Goal: Task Accomplishment & Management: Manage account settings

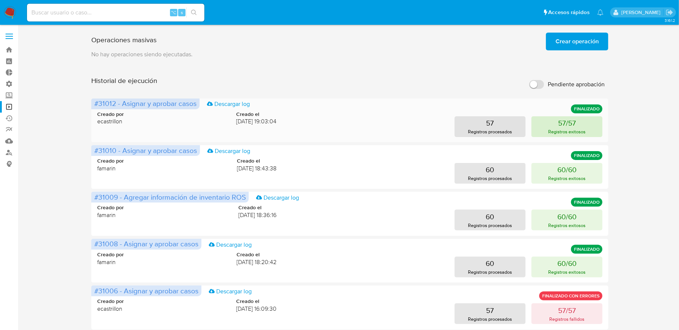
click at [556, 129] on p "Registros exitosos" at bounding box center [567, 131] width 37 height 7
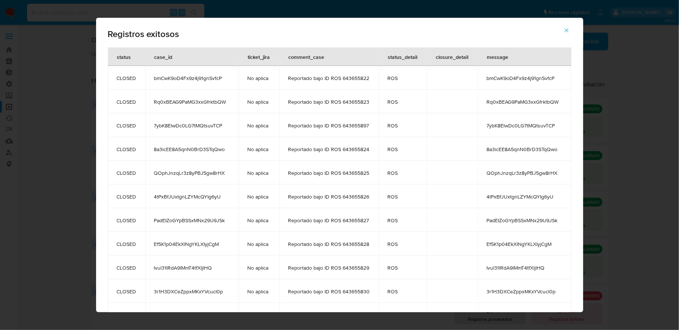
click at [570, 30] on icon "button" at bounding box center [567, 30] width 7 height 7
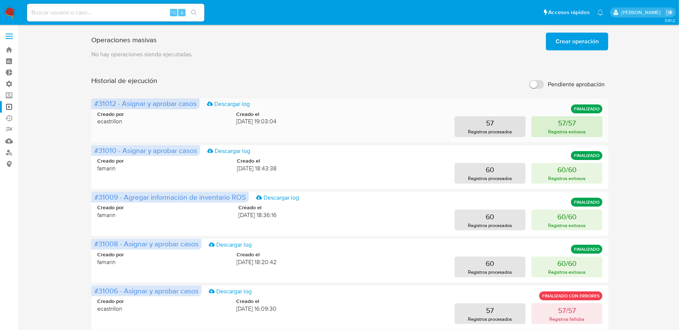
click at [544, 126] on button "57/57 Registros exitosos" at bounding box center [567, 126] width 71 height 21
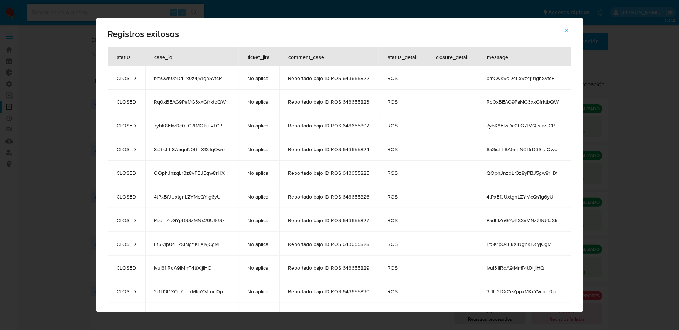
click at [210, 76] on span "bmCwK9oD4Fx9z4j91gnSvfcP" at bounding box center [192, 78] width 76 height 7
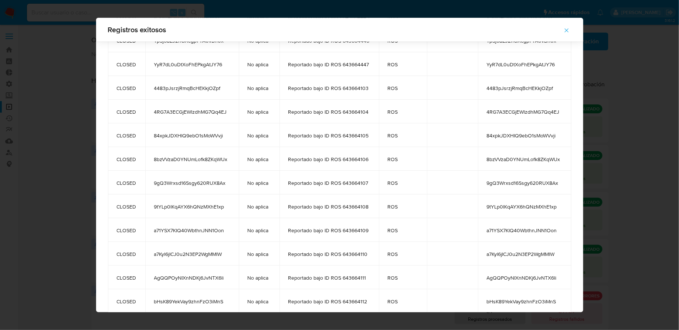
scroll to position [1109, 0]
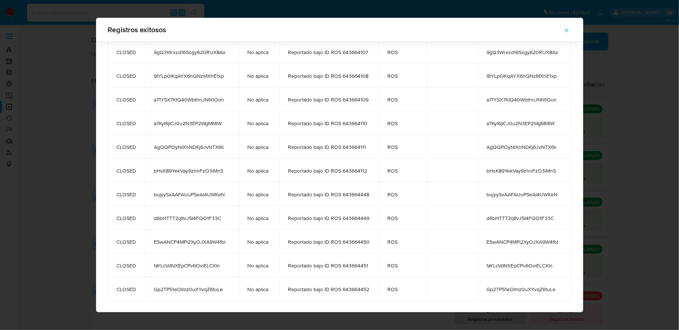
click at [193, 148] on span "AgQQPOyNIXnNDKj6JvNTX6li" at bounding box center [192, 146] width 76 height 7
click at [569, 28] on icon "button" at bounding box center [567, 30] width 7 height 7
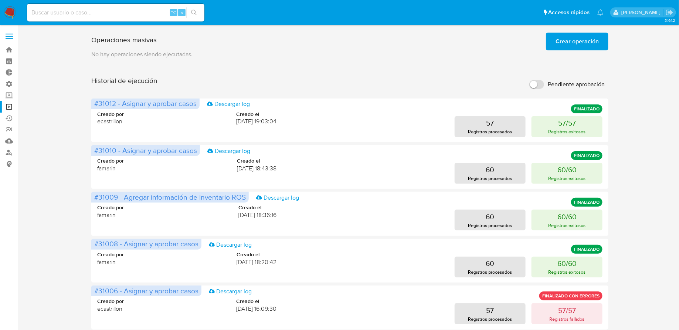
click at [156, 13] on input at bounding box center [116, 13] width 178 height 10
paste input "AgQQPOyNIXnNDKj6JvNTX6li"
type input "AgQQPOyNIXnNDKj6JvNTX6li"
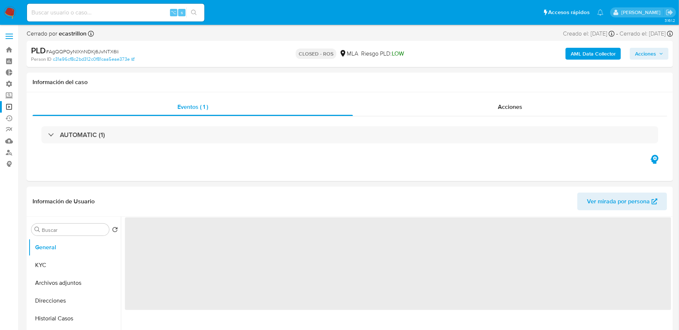
select select "10"
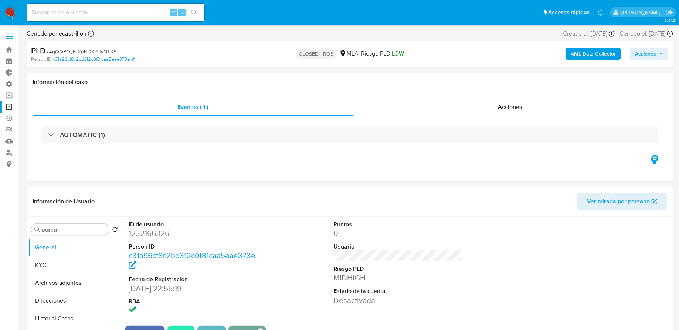
click at [9, 106] on link "Operaciones masivas" at bounding box center [44, 106] width 88 height 11
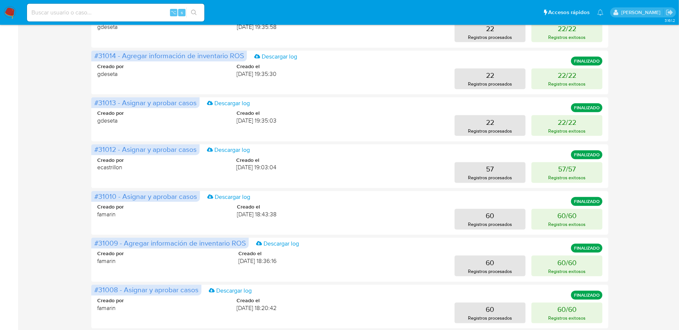
scroll to position [220, 0]
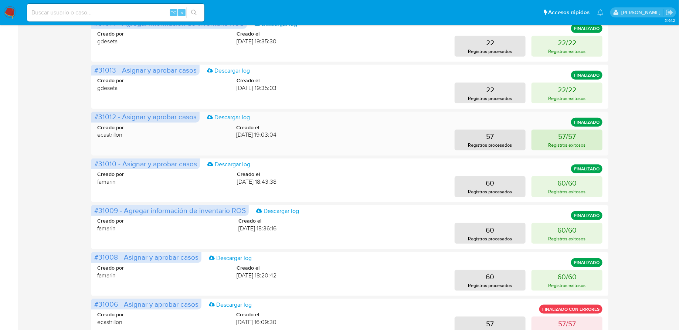
click at [571, 136] on p "57/57" at bounding box center [567, 136] width 18 height 10
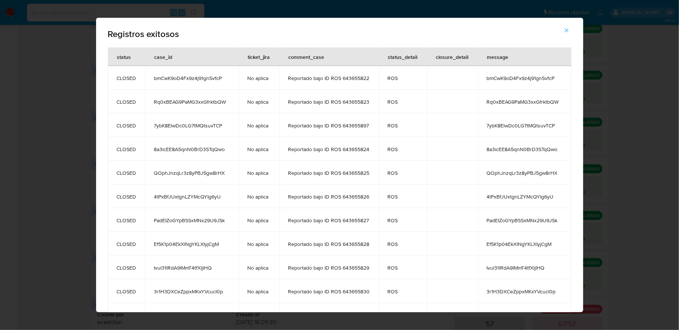
click at [203, 72] on td "bmCwK9oD4Fx9z4j91gnSvfcP" at bounding box center [192, 78] width 94 height 24
click at [202, 75] on span "bmCwK9oD4Fx9z4j91gnSvfcP" at bounding box center [192, 78] width 76 height 7
click at [565, 27] on span "button" at bounding box center [567, 30] width 7 height 16
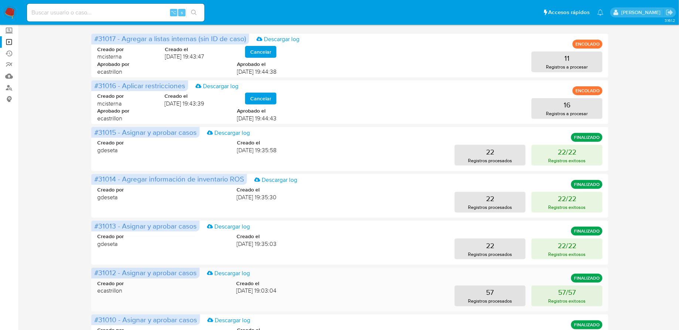
scroll to position [70, 0]
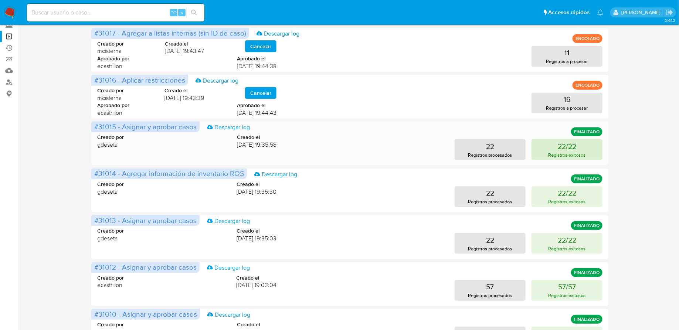
click at [561, 147] on p "22/22" at bounding box center [567, 146] width 18 height 10
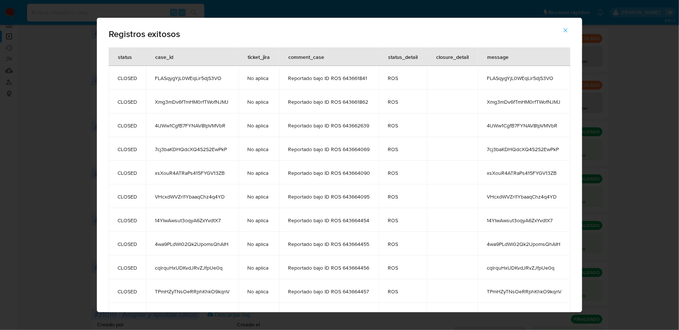
click at [200, 77] on span "FLASqygYjL0WEqLir5djS3VO" at bounding box center [192, 78] width 75 height 7
click at [151, 84] on td "FLASqygYjL0WEqLir5djS3VO" at bounding box center [192, 78] width 92 height 24
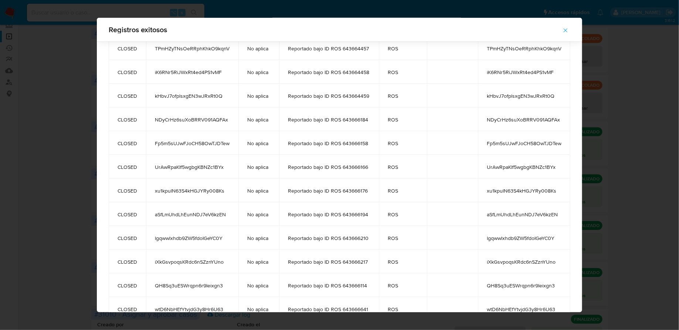
scroll to position [280, 0]
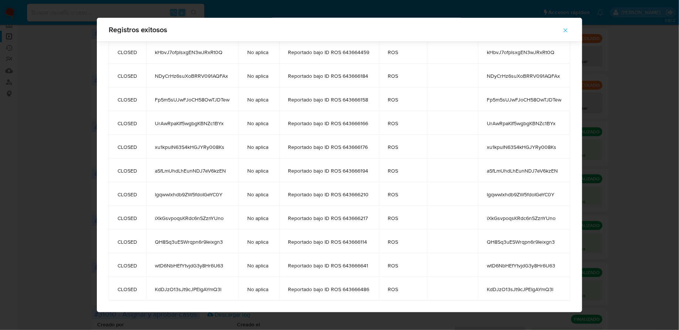
drag, startPoint x: 116, startPoint y: 78, endPoint x: 226, endPoint y: 288, distance: 236.2
click at [226, 288] on tbody "CLOSED FLASqygYjL0WEqLir5djS3VO No aplica Reportado bajo ID ROS 643661841 ROS F…" at bounding box center [340, 40] width 462 height 521
click at [564, 28] on icon "button" at bounding box center [565, 30] width 7 height 7
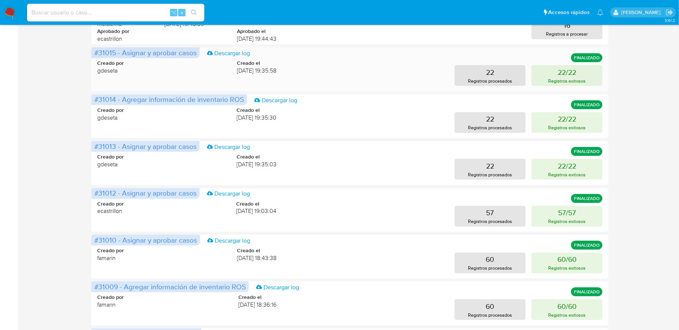
scroll to position [288, 0]
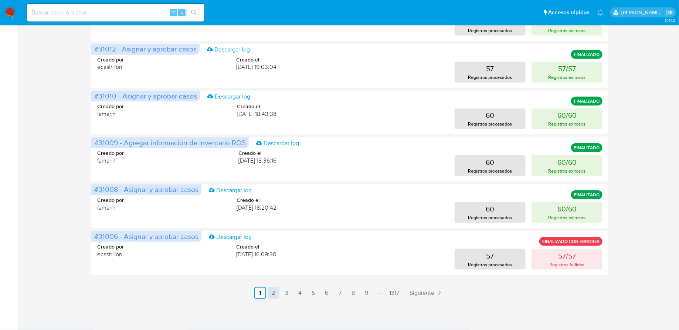
click at [272, 295] on link "2" at bounding box center [274, 293] width 12 height 12
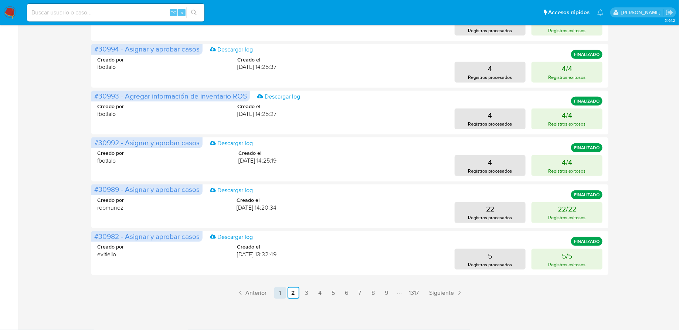
click at [283, 291] on link "1" at bounding box center [280, 293] width 12 height 12
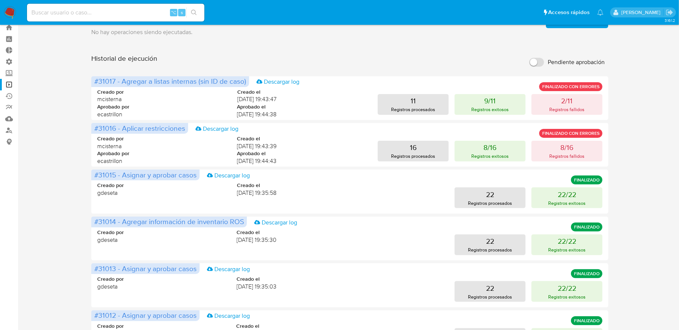
scroll to position [1, 0]
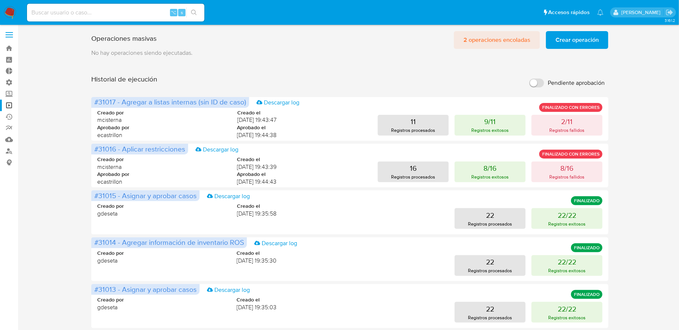
click at [481, 44] on span "2 operaciones encoladas" at bounding box center [497, 40] width 67 height 16
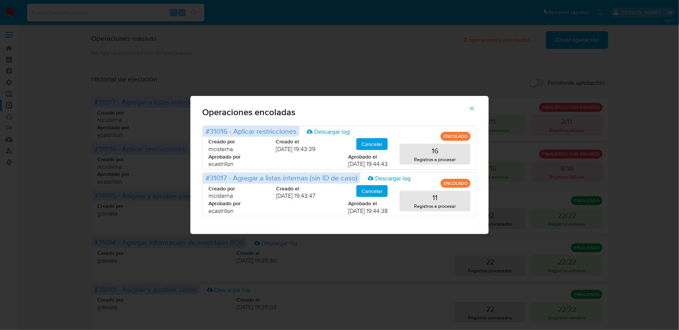
click at [466, 104] on button "button" at bounding box center [472, 108] width 26 height 18
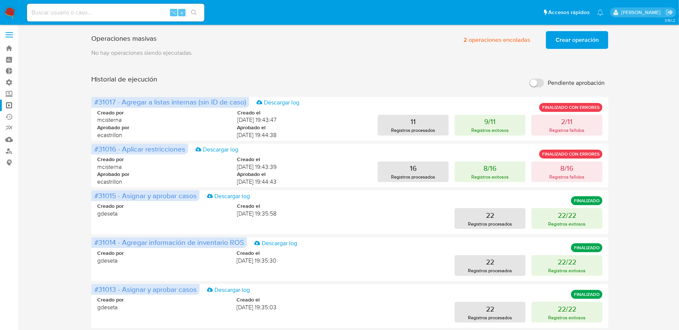
click at [575, 36] on span "Crear operación" at bounding box center [577, 40] width 43 height 16
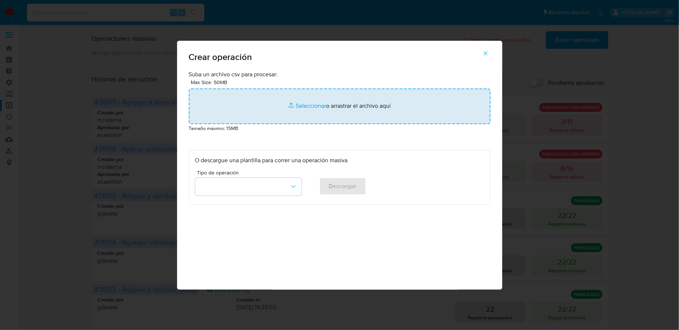
click at [328, 101] on input "file" at bounding box center [340, 106] width 302 height 36
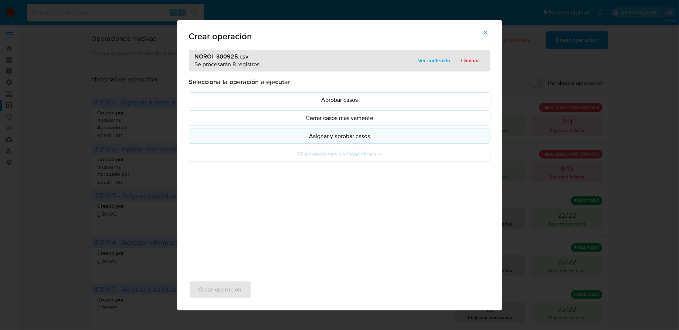
click at [338, 138] on p "Asignar y aprobar casos" at bounding box center [339, 136] width 289 height 9
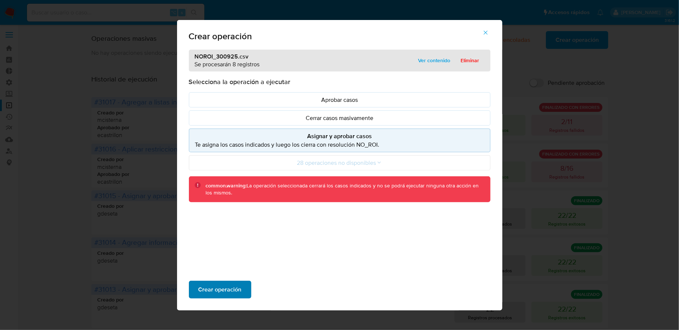
click at [218, 288] on span "Crear operación" at bounding box center [220, 289] width 43 height 16
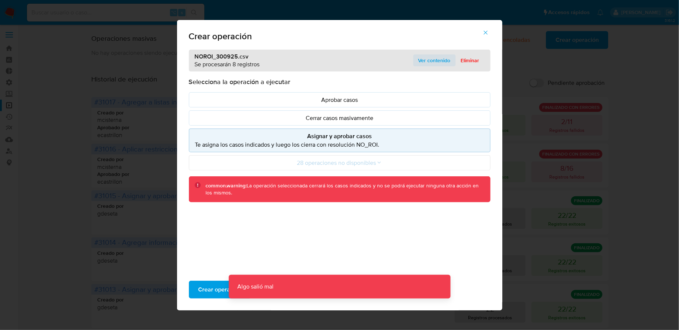
click at [437, 58] on span "Ver contenido" at bounding box center [435, 60] width 32 height 10
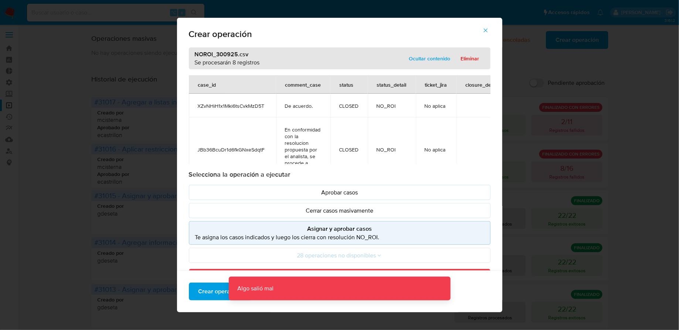
click at [486, 35] on span "button" at bounding box center [486, 30] width 7 height 16
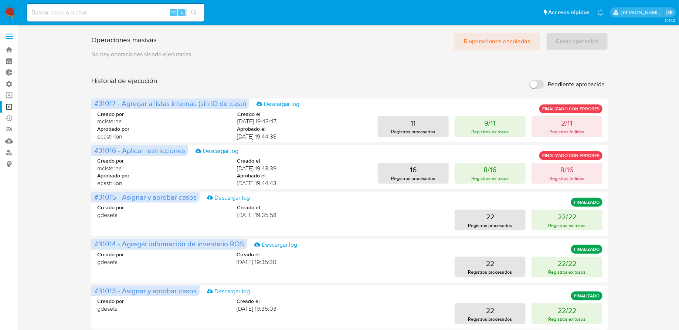
click at [504, 37] on span "5 operaciones encoladas" at bounding box center [497, 41] width 67 height 16
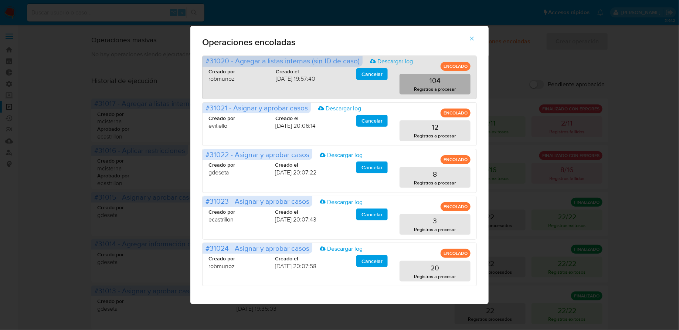
click at [433, 85] on p "104" at bounding box center [435, 80] width 11 height 10
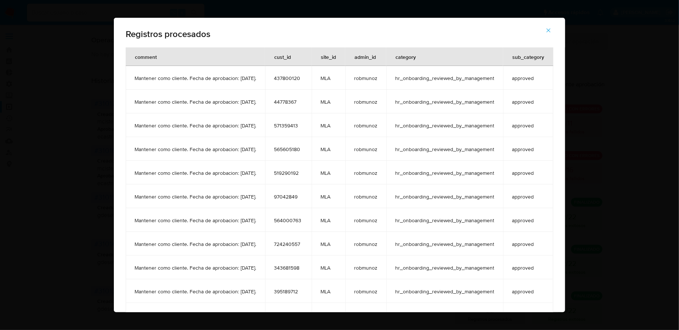
click at [552, 28] on icon "button" at bounding box center [548, 30] width 7 height 7
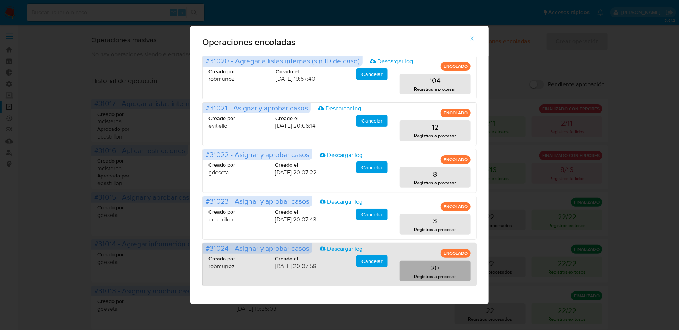
click at [406, 266] on button "20 Registros a procesar" at bounding box center [435, 270] width 71 height 21
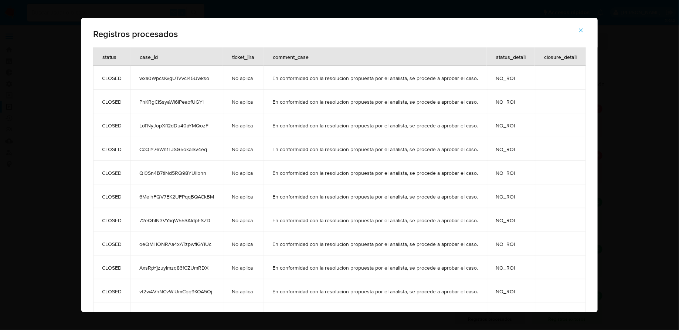
click at [576, 33] on button "button" at bounding box center [581, 30] width 26 height 18
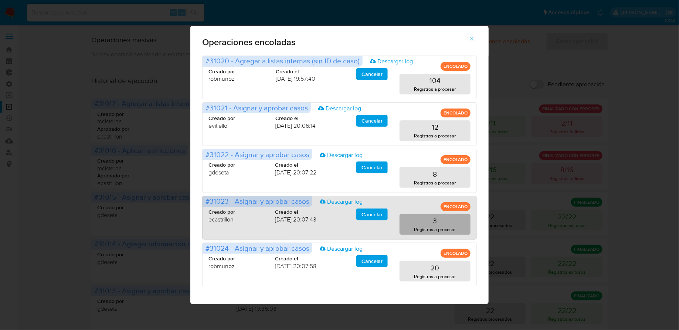
click at [452, 225] on button "3 Registros a procesar" at bounding box center [435, 224] width 71 height 21
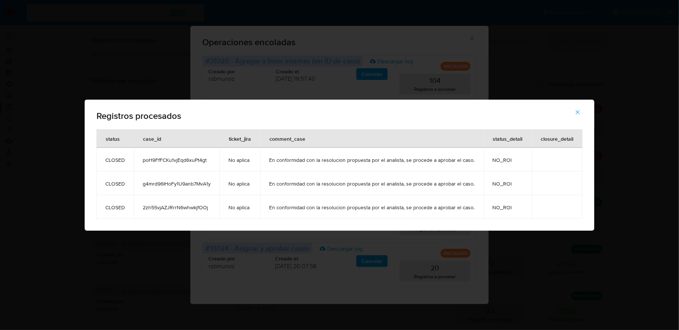
click at [581, 113] on button "button" at bounding box center [578, 112] width 26 height 18
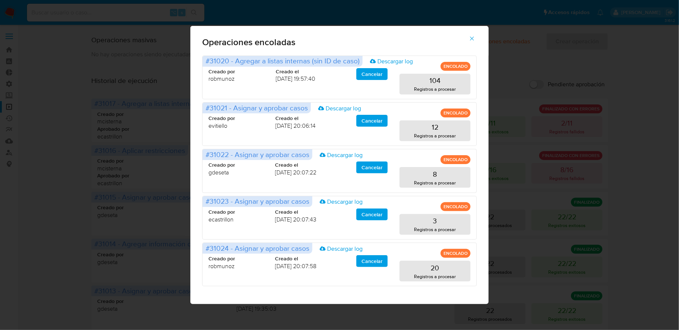
click at [473, 37] on icon "button" at bounding box center [472, 38] width 4 height 4
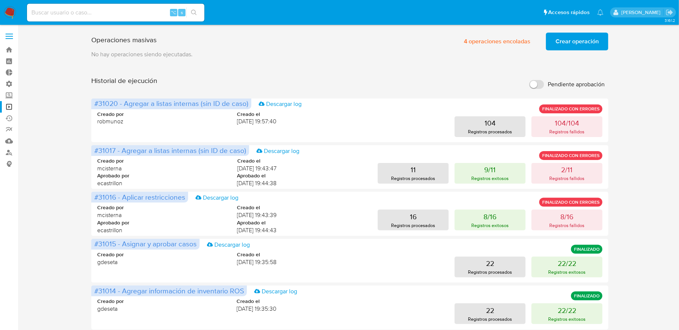
click at [602, 40] on button "Crear operación" at bounding box center [577, 42] width 62 height 18
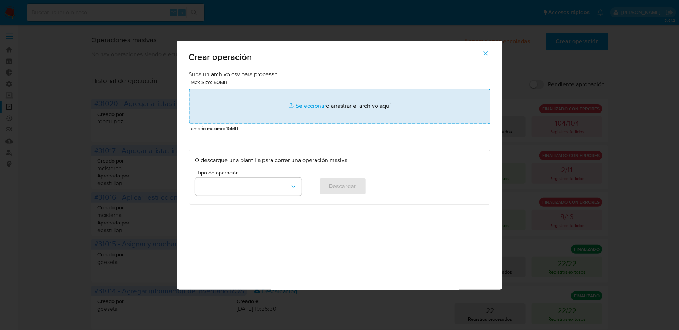
click at [345, 89] on input "file" at bounding box center [340, 106] width 302 height 36
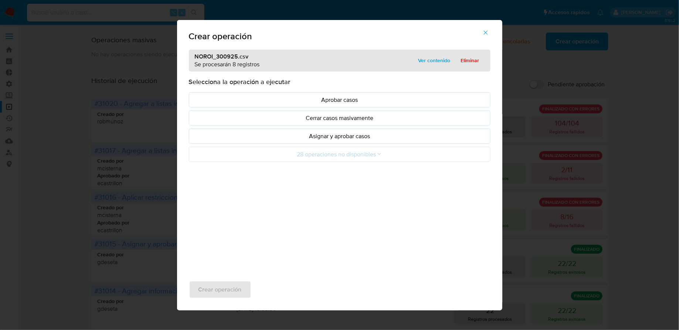
click at [352, 136] on p "Asignar y aprobar casos" at bounding box center [339, 136] width 289 height 9
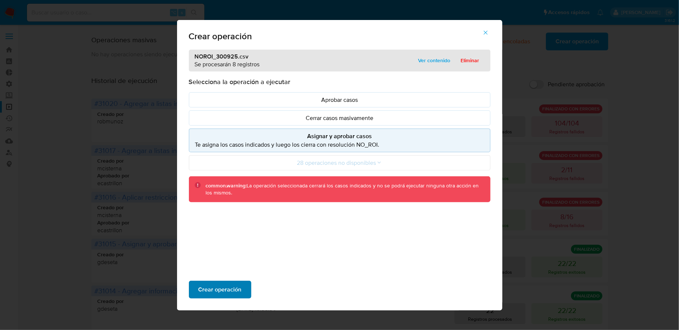
click at [230, 288] on span "Crear operación" at bounding box center [220, 289] width 43 height 16
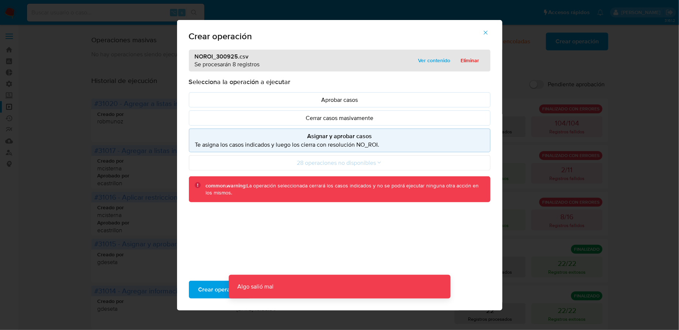
click at [485, 28] on span "button" at bounding box center [486, 32] width 7 height 16
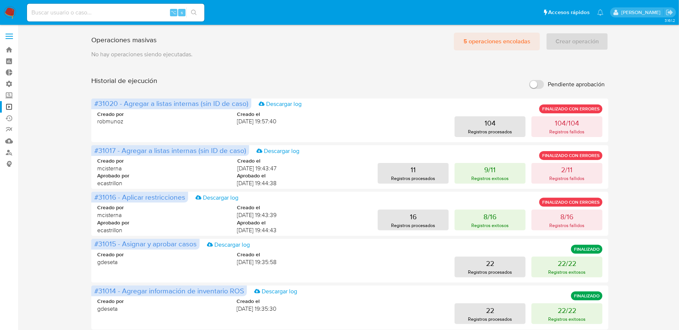
click at [486, 39] on span "5 operaciones encoladas" at bounding box center [497, 41] width 67 height 16
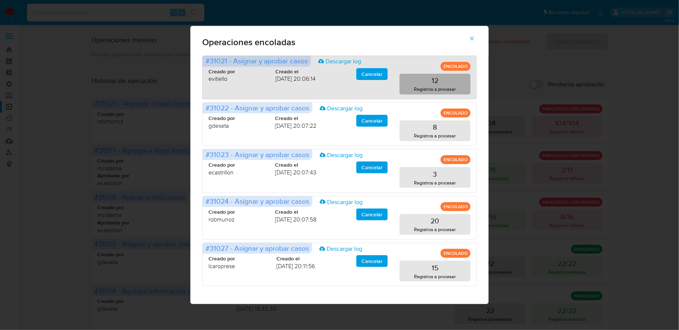
click at [442, 91] on p "Registros a procesar" at bounding box center [436, 88] width 42 height 7
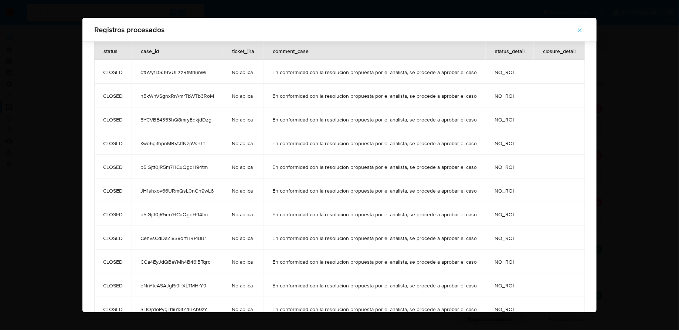
scroll to position [44, 0]
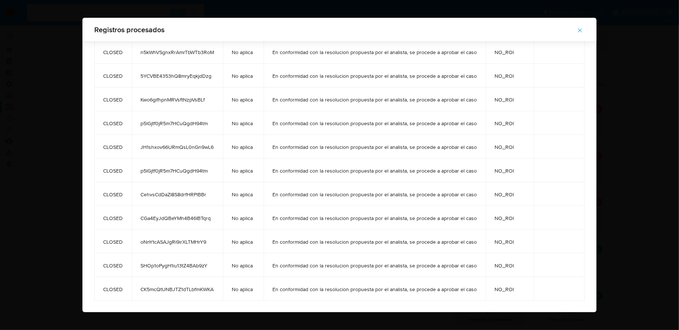
drag, startPoint x: 103, startPoint y: 78, endPoint x: 219, endPoint y: 288, distance: 240.0
click at [219, 288] on tbody "CLOSED qf5Vy1DS39VUEzzRtMI1unWi No aplica En conformidad con la resolucion prop…" at bounding box center [339, 158] width 491 height 284
click at [577, 27] on icon "button" at bounding box center [580, 30] width 7 height 7
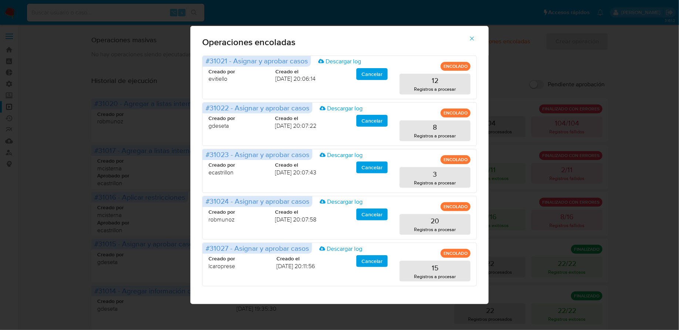
click at [467, 40] on button "button" at bounding box center [472, 39] width 26 height 18
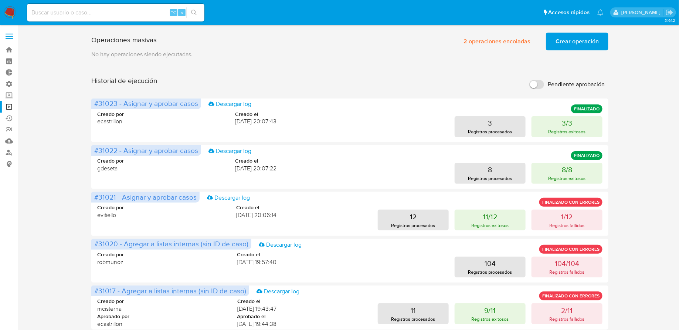
click at [562, 42] on span "Crear operación" at bounding box center [577, 41] width 43 height 16
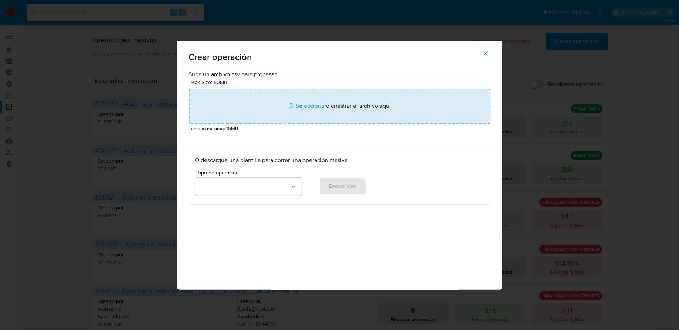
click at [262, 110] on input "file" at bounding box center [340, 106] width 302 height 36
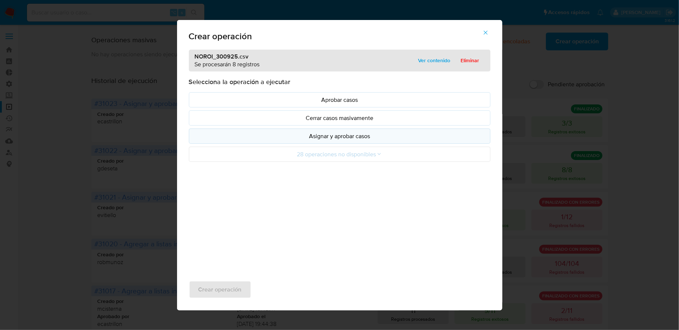
click at [227, 139] on p "Asignar y aprobar casos" at bounding box center [339, 136] width 289 height 9
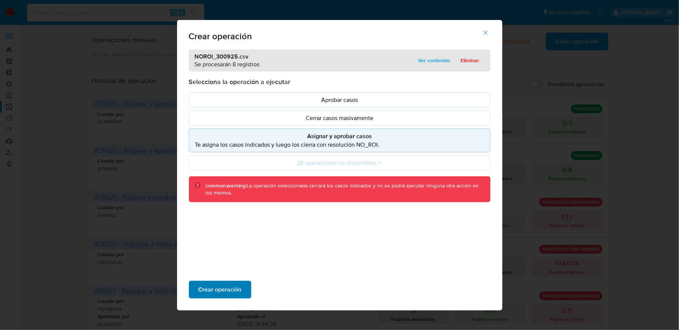
click at [216, 293] on span "Crear operación" at bounding box center [220, 289] width 43 height 16
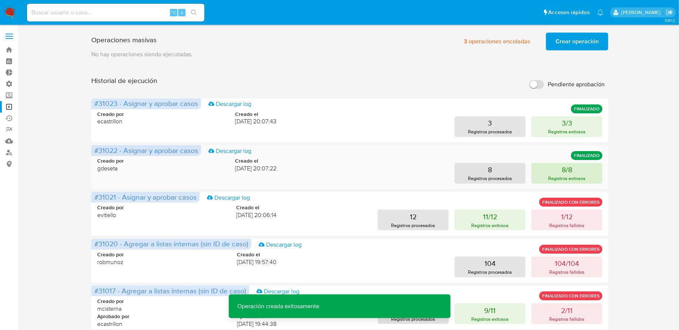
click at [563, 177] on p "Registros exitosos" at bounding box center [567, 178] width 37 height 7
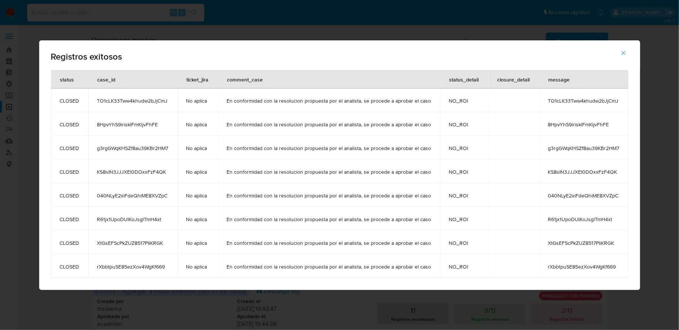
drag, startPoint x: 59, startPoint y: 80, endPoint x: 169, endPoint y: 269, distance: 218.8
click at [169, 269] on table "status case_id ticket_jira comment_case status_detail closure_detail message CL…" at bounding box center [340, 174] width 578 height 208
click at [627, 50] on button "button" at bounding box center [624, 53] width 26 height 18
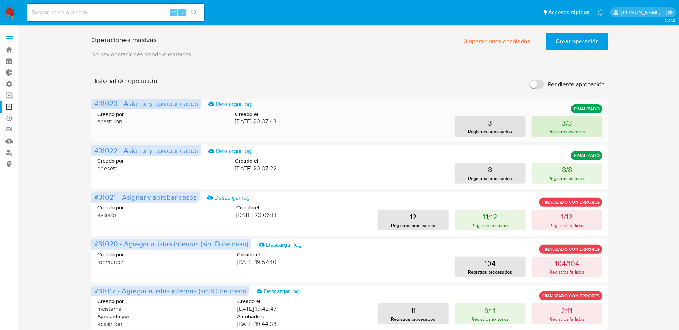
click at [566, 124] on p "3/3" at bounding box center [567, 123] width 10 height 10
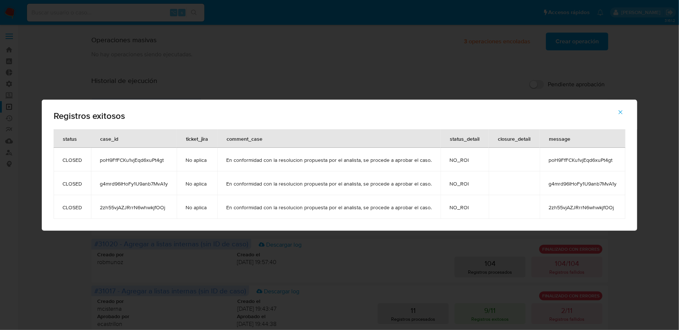
drag, startPoint x: 61, startPoint y: 158, endPoint x: 169, endPoint y: 210, distance: 119.9
click at [169, 210] on tbody "CLOSED poH9FfFCKu1vjEqd6xuPt4gt No aplica En conformidad con la resolucion prop…" at bounding box center [340, 183] width 572 height 71
click at [618, 115] on icon "button" at bounding box center [621, 112] width 7 height 7
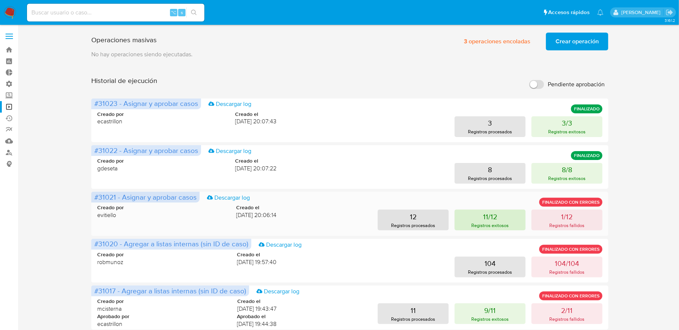
click at [490, 216] on p "11/12" at bounding box center [490, 216] width 14 height 10
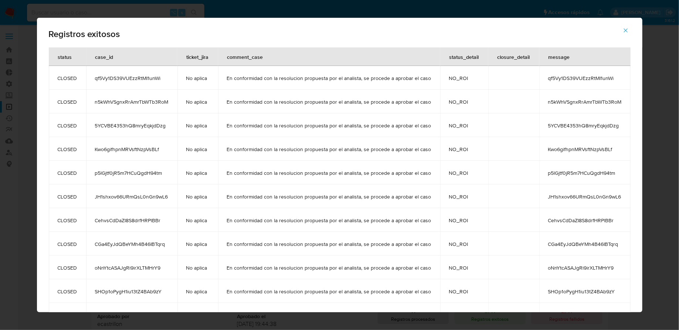
scroll to position [26, 0]
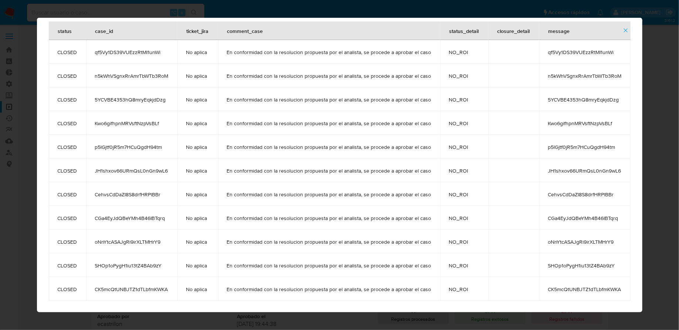
drag, startPoint x: 58, startPoint y: 76, endPoint x: 172, endPoint y: 286, distance: 239.1
click at [172, 286] on tbody "CLOSED qf5Vy1DS39VUEzzRtMI1unWi No aplica En conformidad con la resolucion prop…" at bounding box center [340, 170] width 582 height 260
click at [629, 30] on button "button" at bounding box center [626, 30] width 26 height 18
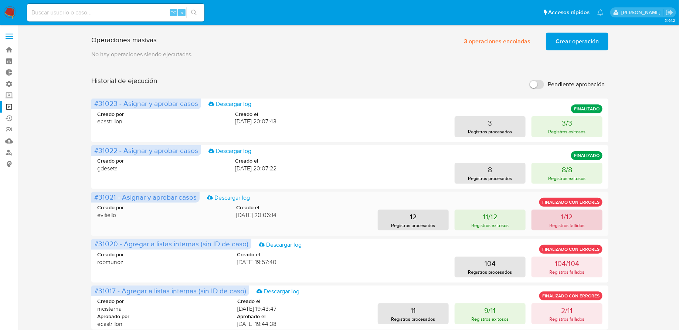
click at [563, 218] on p "1/12" at bounding box center [567, 216] width 11 height 10
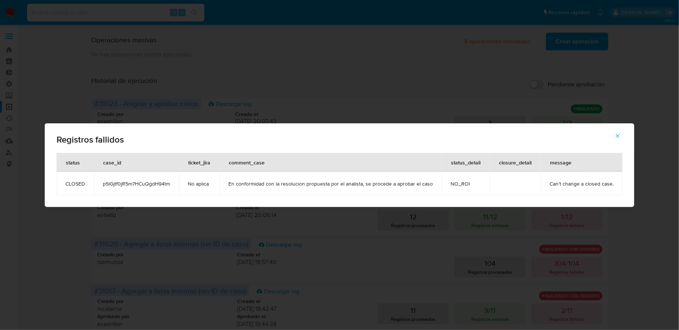
click at [615, 140] on span "button" at bounding box center [618, 136] width 7 height 16
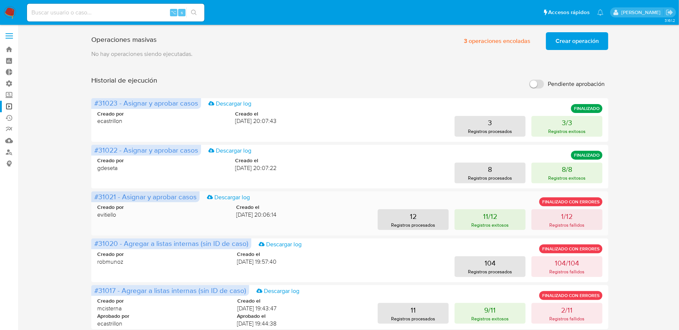
scroll to position [0, 0]
click at [501, 41] on span "3 operaciones encoladas" at bounding box center [497, 41] width 67 height 16
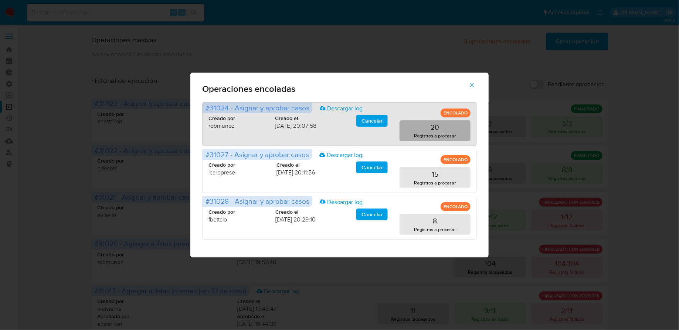
click at [425, 128] on button "20 Registros a procesar" at bounding box center [435, 130] width 71 height 21
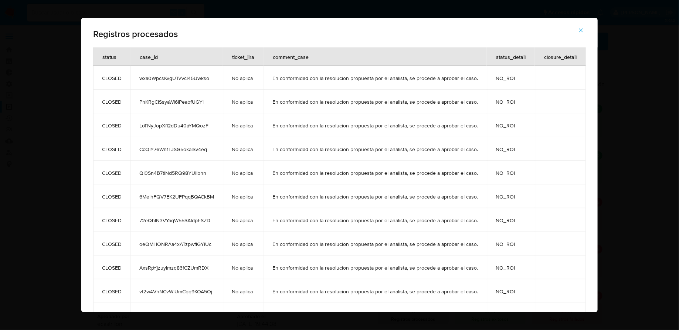
scroll to position [233, 0]
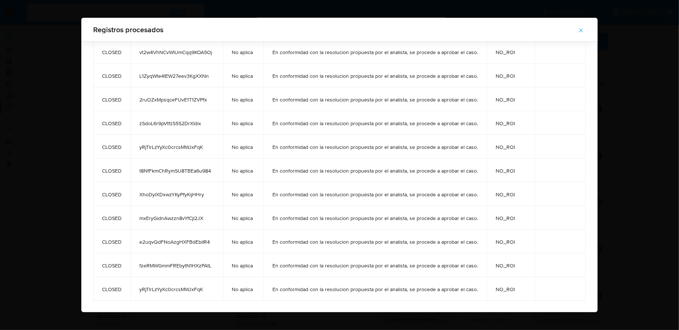
drag, startPoint x: 102, startPoint y: 75, endPoint x: 205, endPoint y: 288, distance: 235.7
click at [205, 288] on tbody "CLOSED wxa0WpcsKvgUTvVcl45Uwkso No aplica En conformidad con la resolucion prop…" at bounding box center [339, 63] width 493 height 473
click at [584, 28] on icon "button" at bounding box center [581, 30] width 7 height 7
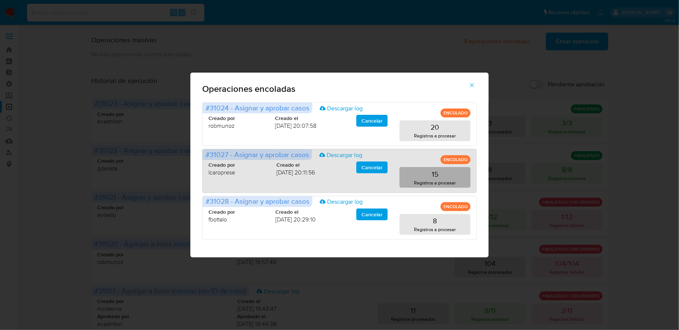
click at [446, 182] on p "Registros a procesar" at bounding box center [436, 182] width 42 height 7
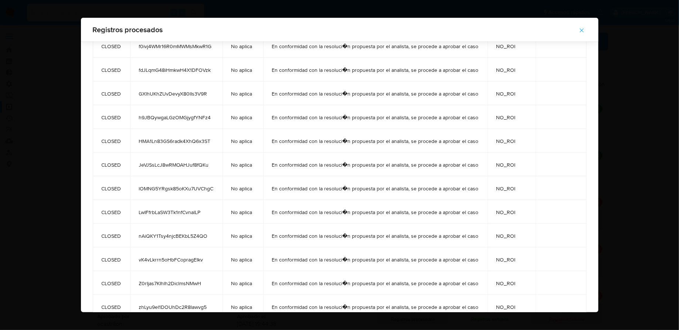
scroll to position [115, 0]
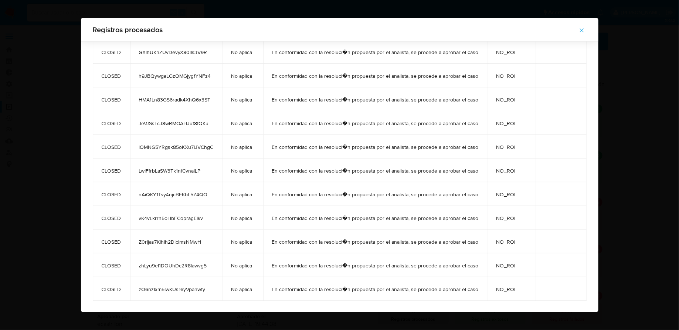
drag, startPoint x: 99, startPoint y: 75, endPoint x: 216, endPoint y: 290, distance: 244.8
click at [216, 290] on tbody "CLOSED 8dddIAvDAiL1ctE8o3p1N3tB No aplica En conformidad con la resoluci�n prop…" at bounding box center [340, 122] width 494 height 355
click at [579, 32] on icon "button" at bounding box center [582, 30] width 7 height 7
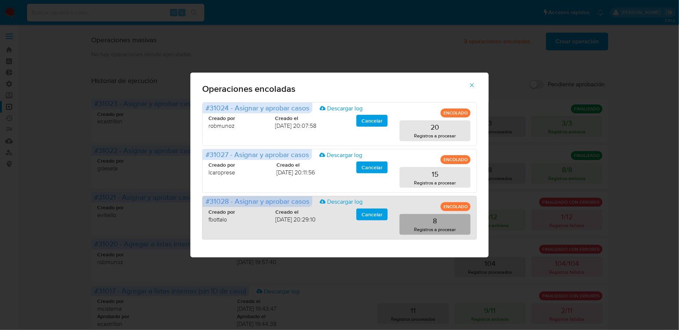
click at [428, 227] on p "Registros a procesar" at bounding box center [436, 229] width 42 height 7
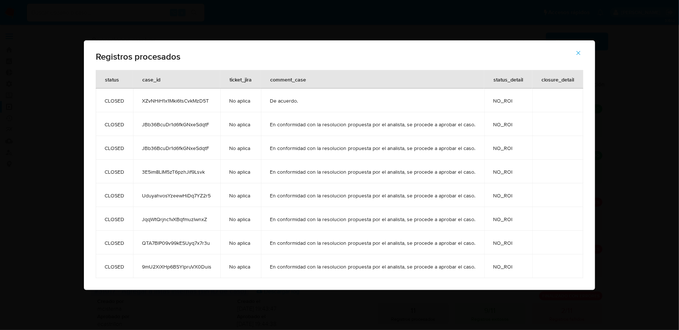
drag, startPoint x: 104, startPoint y: 99, endPoint x: 214, endPoint y: 264, distance: 198.6
click at [214, 264] on tbody "CLOSED XZvNHiH1x1Mki6tsCvkMzD5T No aplica De acuerdo. NO_ROI CLOSED JBb36BcuDr1…" at bounding box center [340, 182] width 488 height 189
click at [576, 53] on icon "button" at bounding box center [578, 53] width 7 height 7
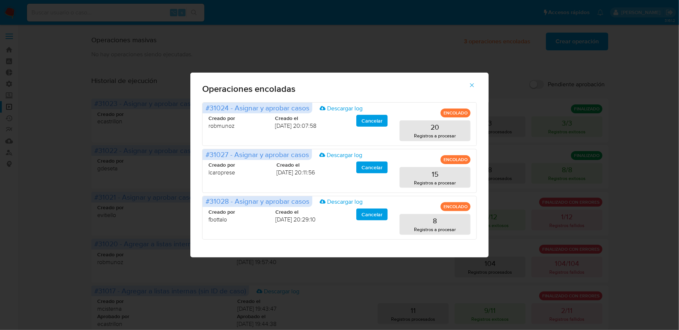
click at [470, 88] on icon "button" at bounding box center [472, 85] width 7 height 7
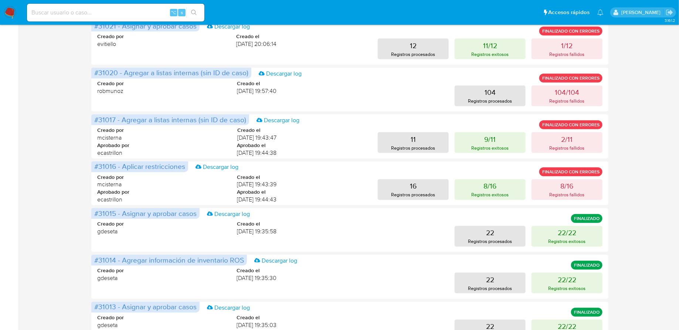
scroll to position [209, 0]
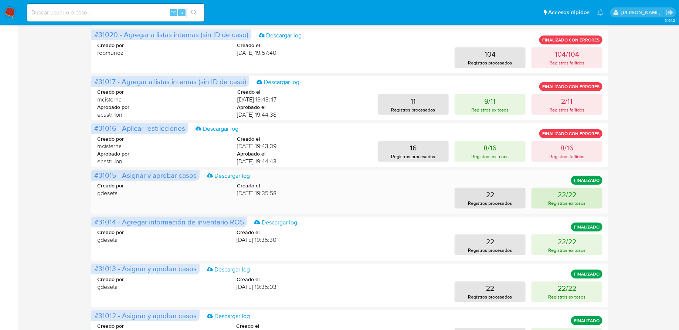
click at [567, 201] on p "Registros exitosos" at bounding box center [567, 202] width 37 height 7
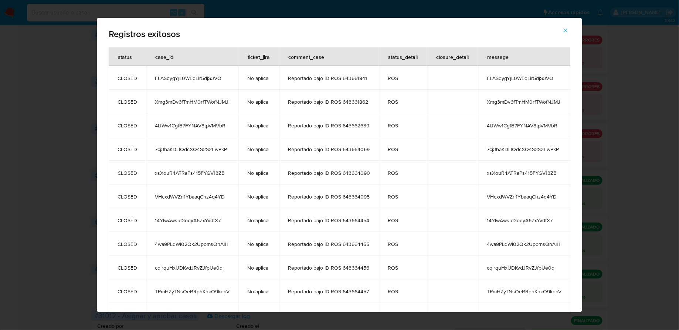
click at [195, 81] on span "FLASqygYjL0WEqLir5djS3VO" at bounding box center [192, 78] width 75 height 7
click at [565, 35] on span "button" at bounding box center [565, 30] width 7 height 16
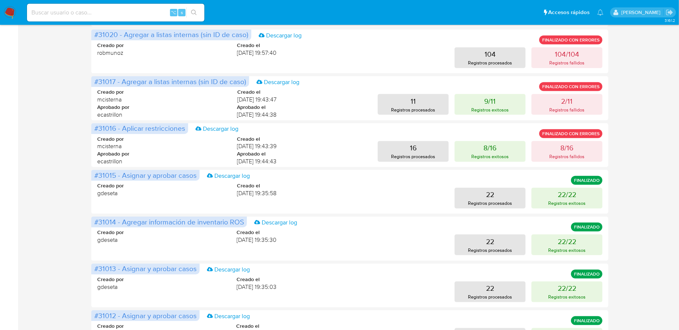
click at [54, 11] on input at bounding box center [116, 13] width 178 height 10
paste input "485017694"
type input "485017694"
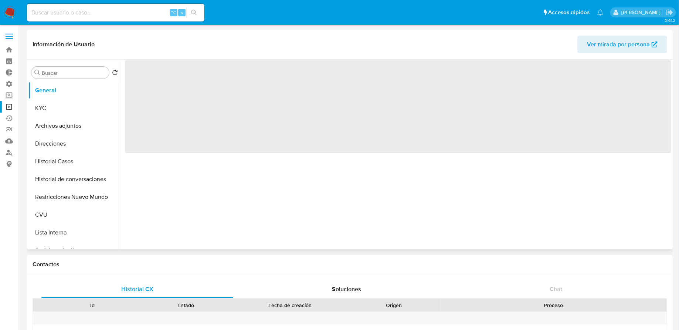
select select "10"
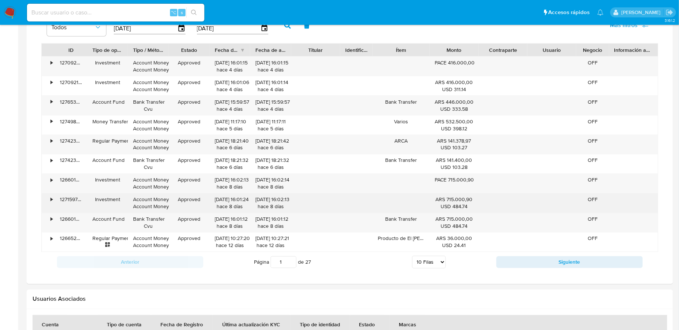
scroll to position [570, 0]
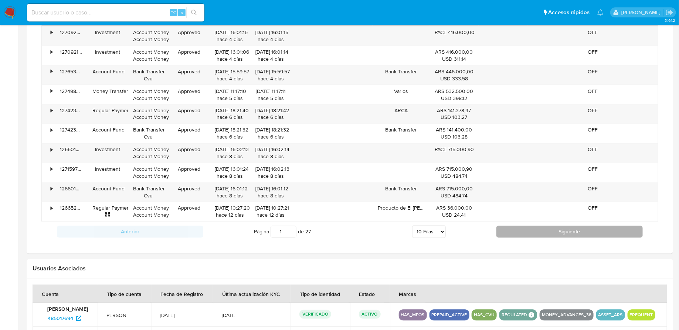
click at [542, 233] on button "Siguiente" at bounding box center [570, 232] width 146 height 12
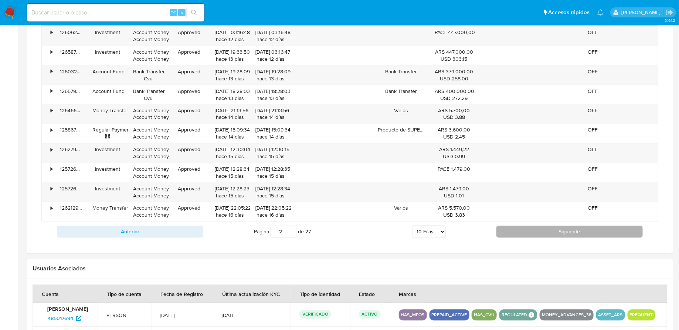
click at [542, 233] on button "Siguiente" at bounding box center [570, 232] width 146 height 12
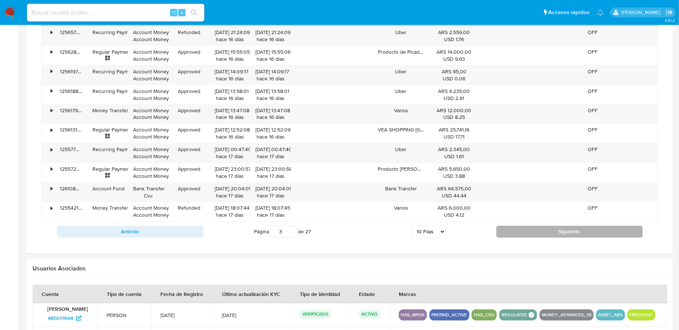
click at [542, 233] on button "Siguiente" at bounding box center [570, 232] width 146 height 12
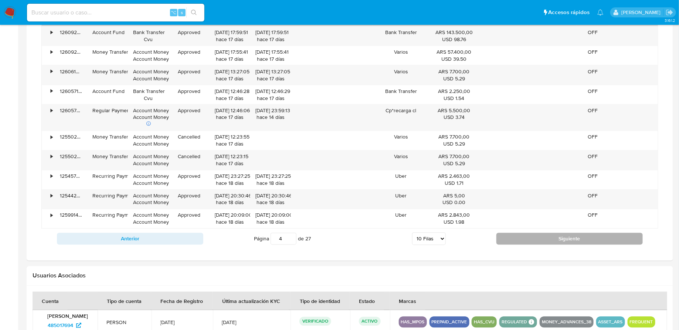
click at [542, 233] on button "Siguiente" at bounding box center [570, 239] width 146 height 12
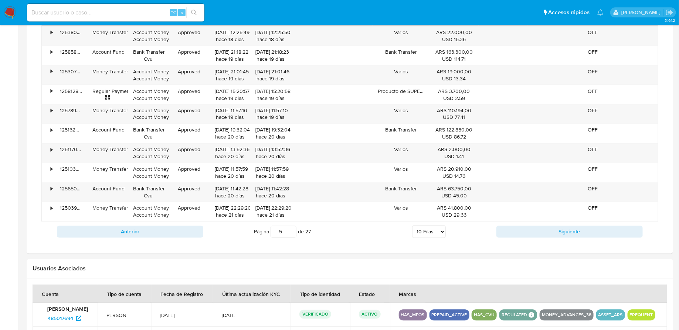
click at [538, 247] on div at bounding box center [350, 44] width 647 height 418
click at [538, 236] on div "Anterior Página 5 de 27 5 Filas 10 Filas 20 Filas 25 Filas 50 Filas 100 Filas S…" at bounding box center [349, 232] width 617 height 20
click at [538, 233] on button "Siguiente" at bounding box center [570, 232] width 146 height 12
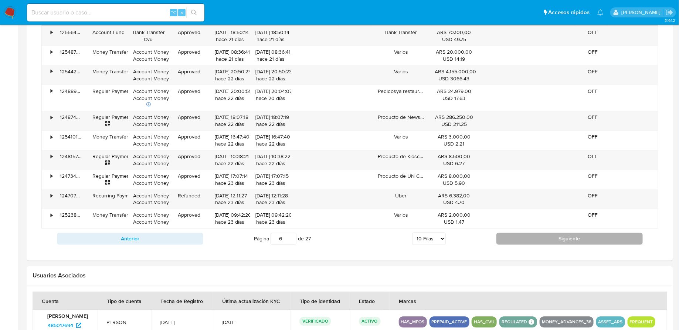
click at [537, 234] on button "Siguiente" at bounding box center [570, 239] width 146 height 12
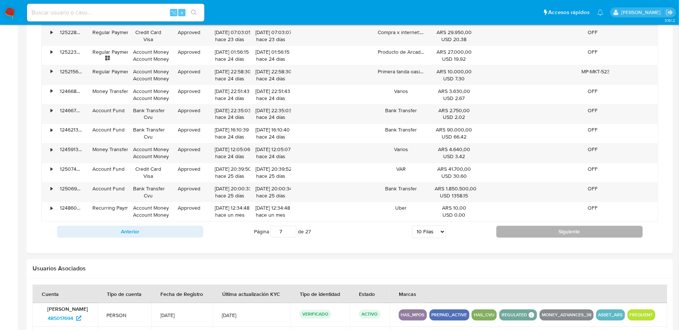
click at [536, 228] on button "Siguiente" at bounding box center [570, 232] width 146 height 12
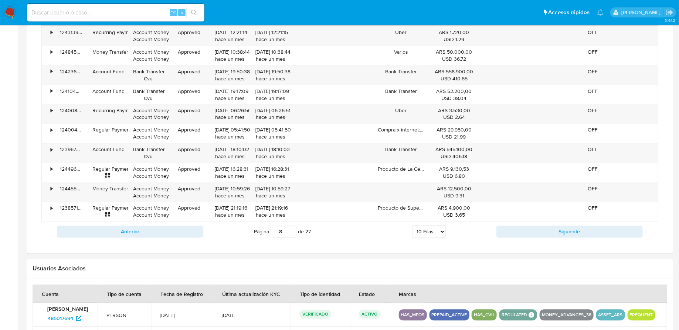
click at [523, 243] on div "Transaccionalidad Consulta el resumen de los movimientos del usuario Informació…" at bounding box center [350, 44] width 635 height 406
click at [523, 238] on div "Transaccionalidad Consulta el resumen de los movimientos del usuario Informació…" at bounding box center [350, 44] width 635 height 406
click at [525, 227] on button "Siguiente" at bounding box center [570, 232] width 146 height 12
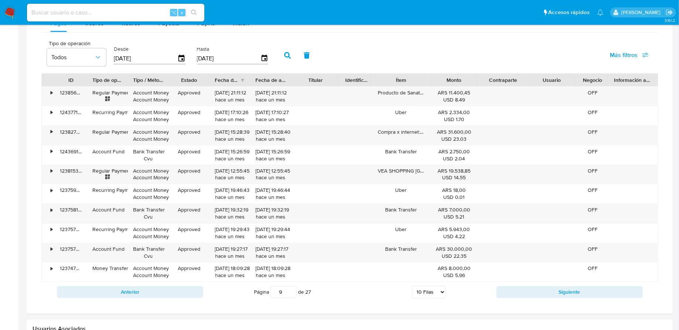
scroll to position [504, 0]
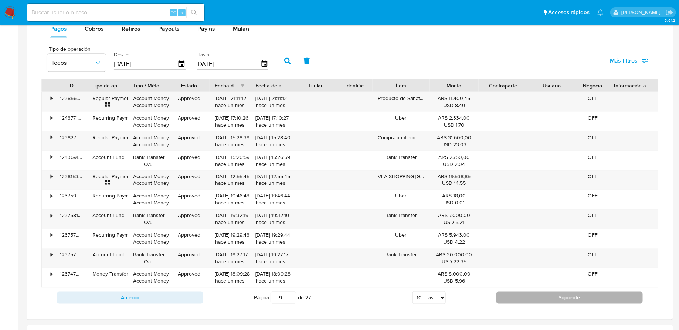
click at [511, 291] on button "Siguiente" at bounding box center [570, 297] width 146 height 12
type input "10"
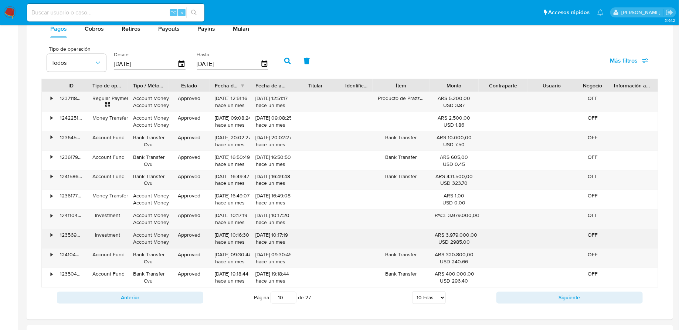
click at [50, 232] on div "•" at bounding box center [48, 238] width 13 height 19
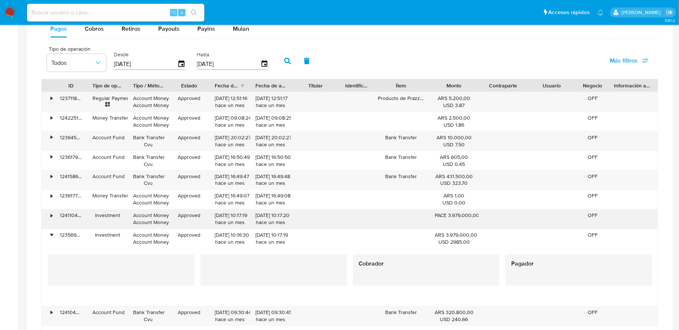
click at [50, 212] on div "•" at bounding box center [48, 218] width 13 height 19
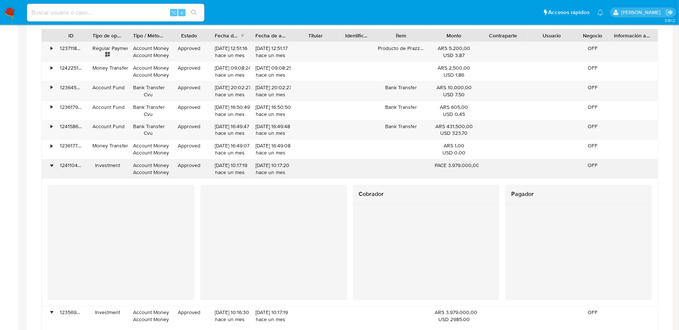
scroll to position [553, 0]
click at [52, 162] on div "•" at bounding box center [52, 165] width 2 height 7
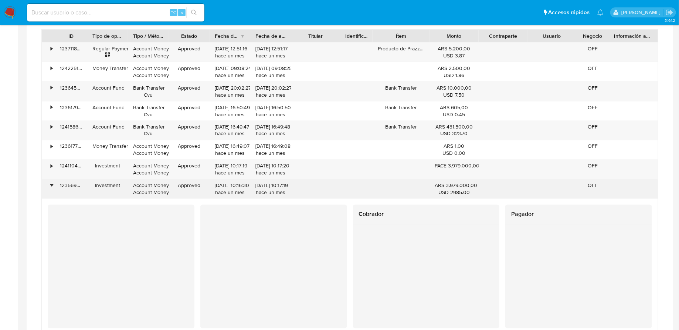
click at [52, 183] on div "•" at bounding box center [52, 185] width 2 height 7
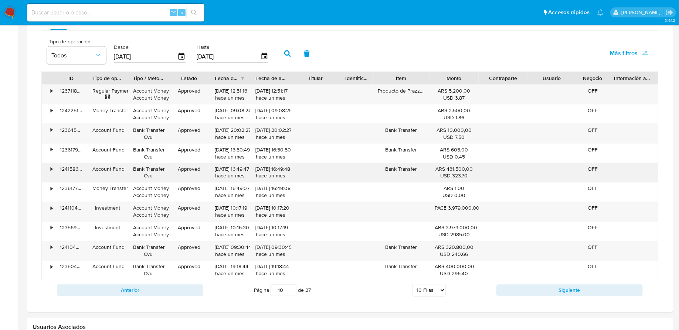
scroll to position [459, 0]
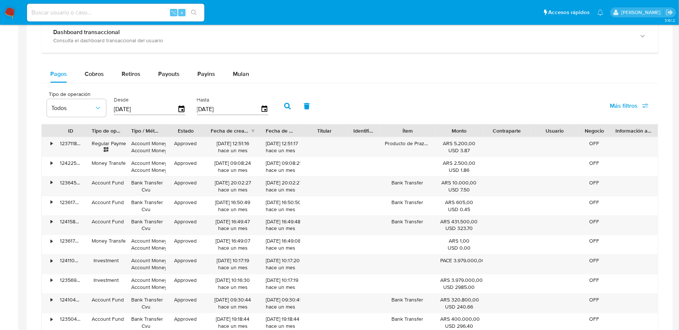
drag, startPoint x: 252, startPoint y: 126, endPoint x: 268, endPoint y: 128, distance: 16.0
click at [268, 128] on div at bounding box center [260, 130] width 13 height 13
click at [169, 66] on div "Payouts" at bounding box center [168, 74] width 21 height 18
select select "10"
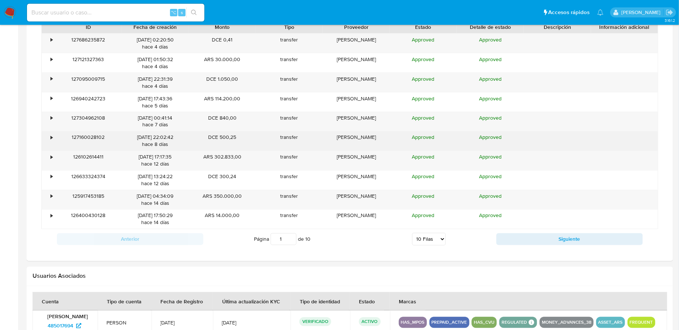
scroll to position [583, 0]
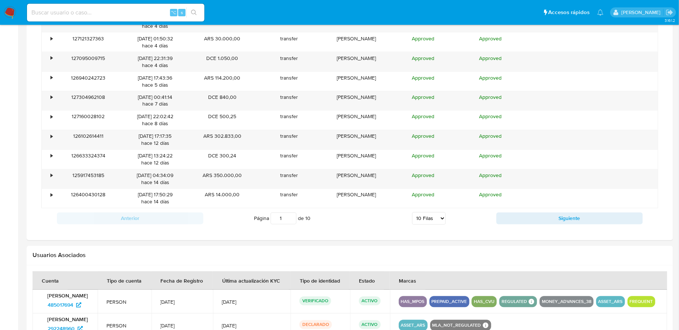
click at [555, 223] on div "Anterior Página 1 de 10 5 Filas 10 Filas 20 Filas 25 Filas 50 Filas 100 Filas S…" at bounding box center [349, 218] width 617 height 20
click at [556, 217] on button "Siguiente" at bounding box center [570, 218] width 146 height 12
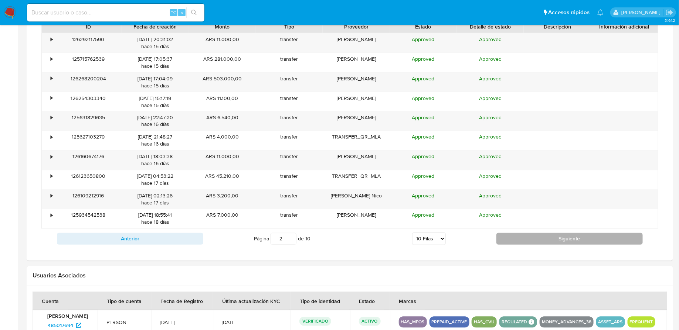
scroll to position [563, 0]
click at [521, 233] on button "Siguiente" at bounding box center [570, 238] width 146 height 12
type input "5"
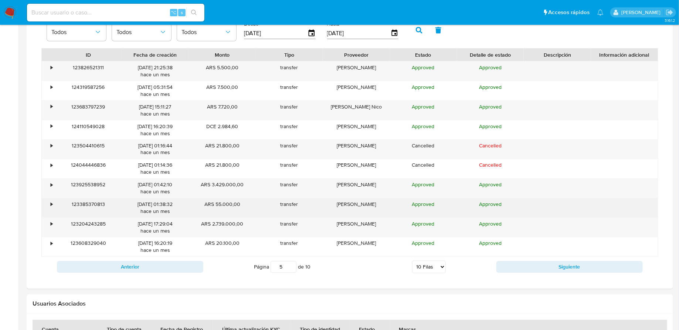
scroll to position [526, 0]
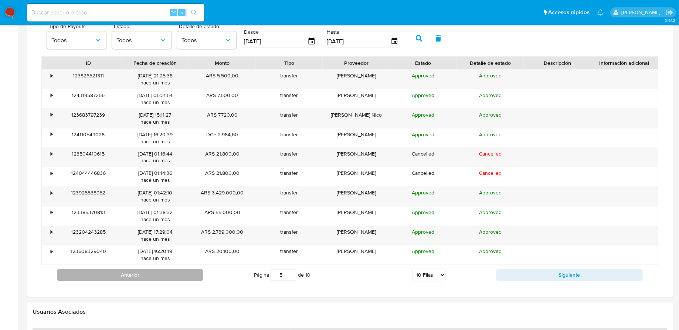
click at [195, 271] on button "Anterior" at bounding box center [130, 275] width 146 height 12
type input "1"
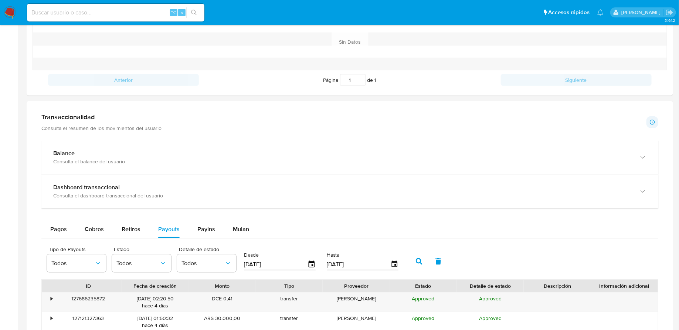
scroll to position [0, 0]
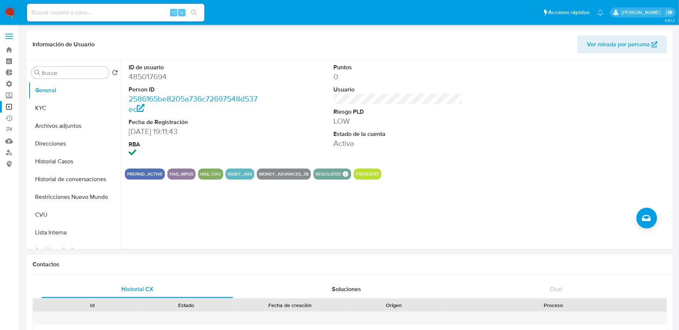
click at [7, 107] on link "Operaciones masivas" at bounding box center [44, 106] width 88 height 11
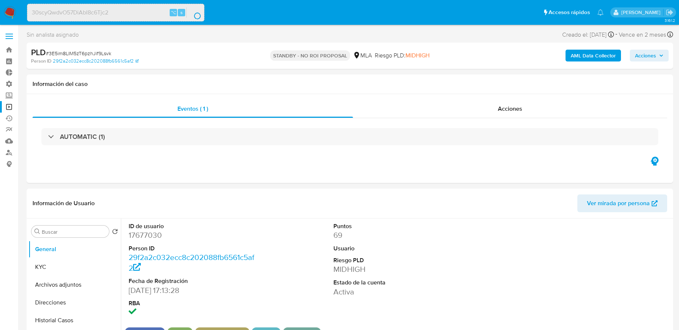
select select "10"
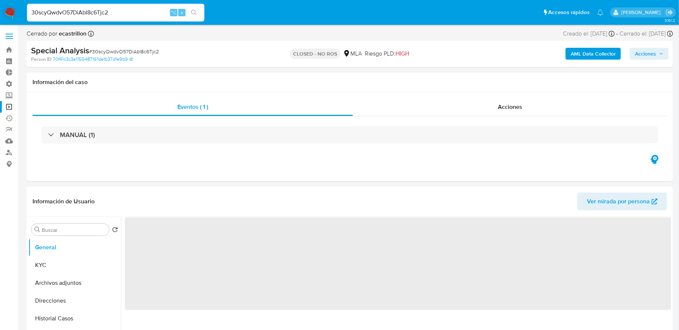
select select "10"
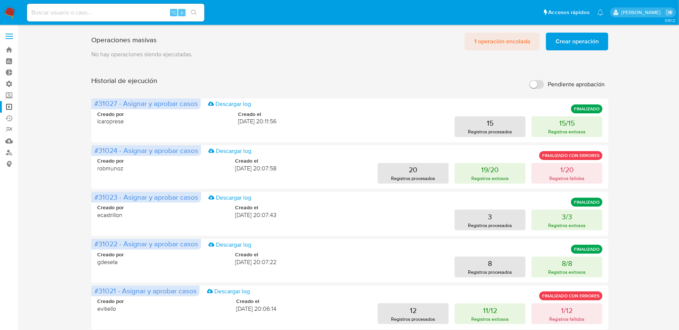
click at [499, 39] on span "1 operación encolada" at bounding box center [502, 41] width 56 height 16
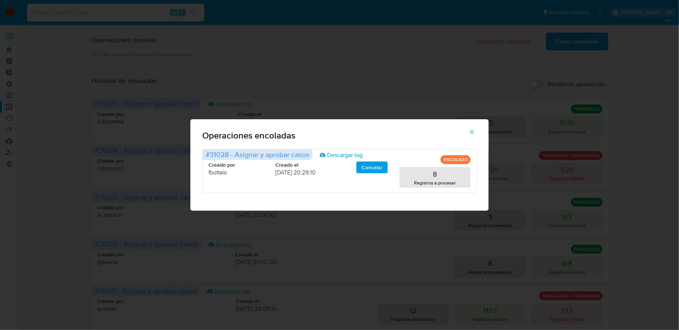
click at [474, 130] on icon "button" at bounding box center [472, 131] width 7 height 7
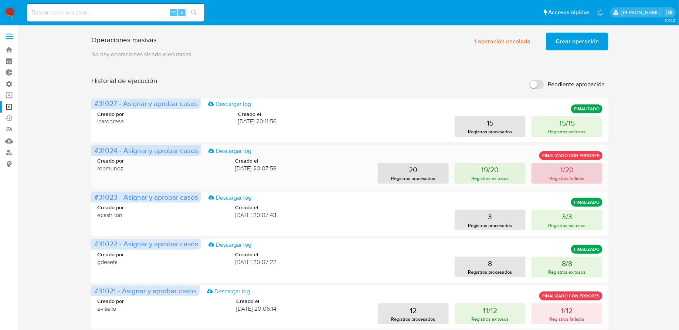
click at [564, 178] on p "Registros fallidos" at bounding box center [567, 178] width 35 height 7
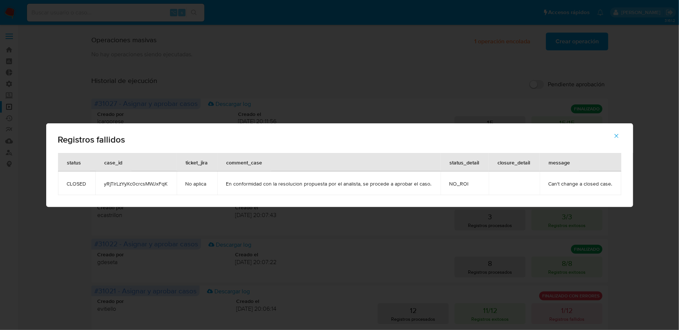
click at [614, 140] on span "button" at bounding box center [617, 136] width 7 height 16
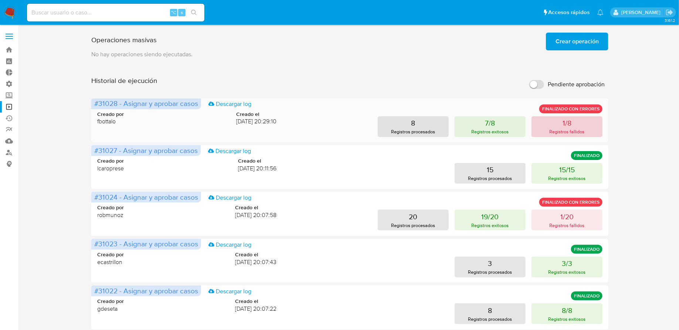
click at [562, 124] on button "1/8 Registros fallidos" at bounding box center [567, 126] width 71 height 21
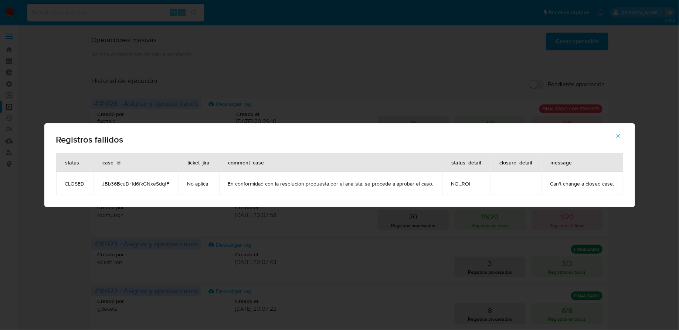
click at [617, 138] on icon "button" at bounding box center [618, 135] width 7 height 7
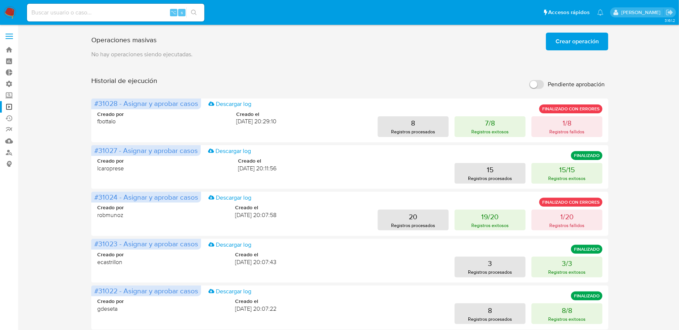
click at [214, 75] on div "Operaciones masivas Crear operación Sólo puede haber hasta un máximo de 5 opera…" at bounding box center [349, 308] width 517 height 557
click at [6, 10] on img at bounding box center [10, 12] width 13 height 13
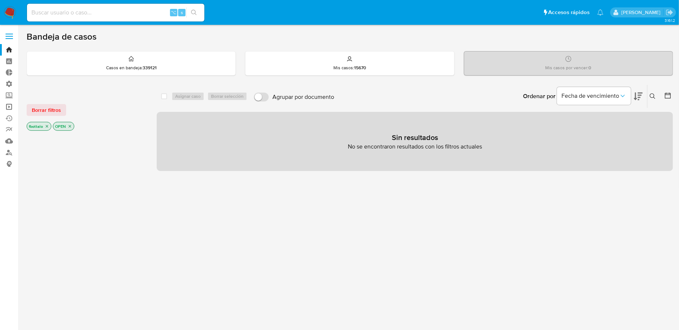
click at [9, 104] on link "Operaciones masivas" at bounding box center [44, 106] width 88 height 11
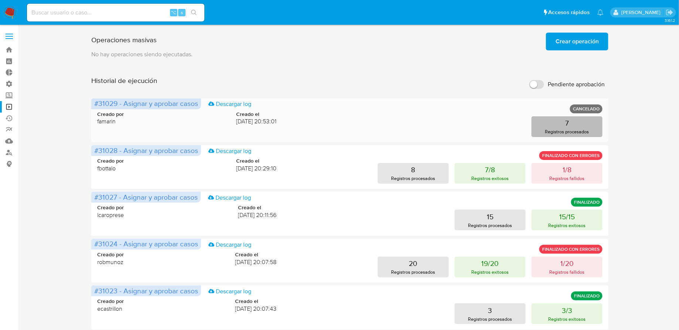
click at [553, 129] on p "Registros procesados" at bounding box center [567, 131] width 44 height 7
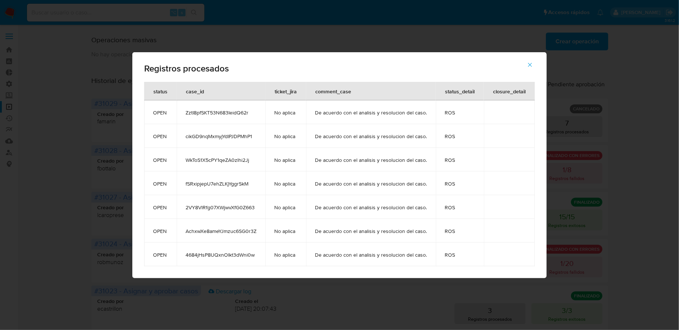
click at [528, 71] on span "button" at bounding box center [530, 65] width 7 height 16
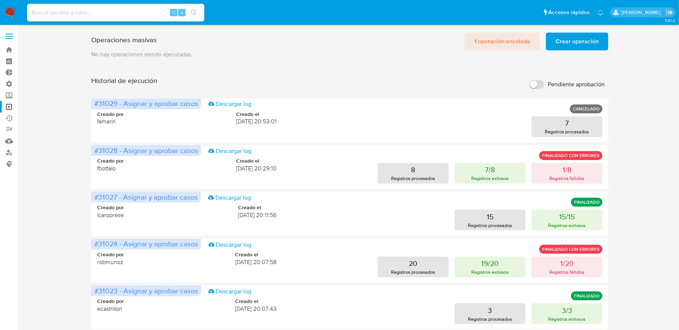
click at [517, 44] on span "1 operación encolada" at bounding box center [502, 41] width 56 height 16
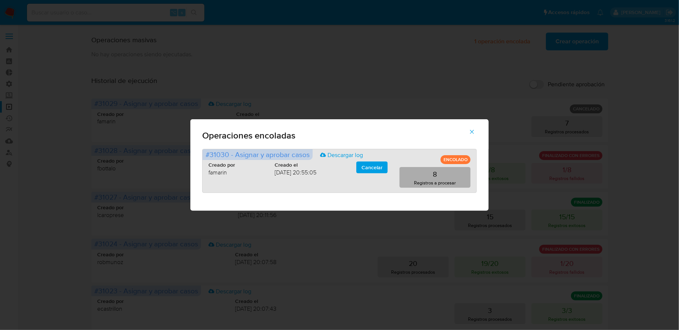
click at [437, 177] on button "8 Registros a procesar" at bounding box center [435, 177] width 71 height 21
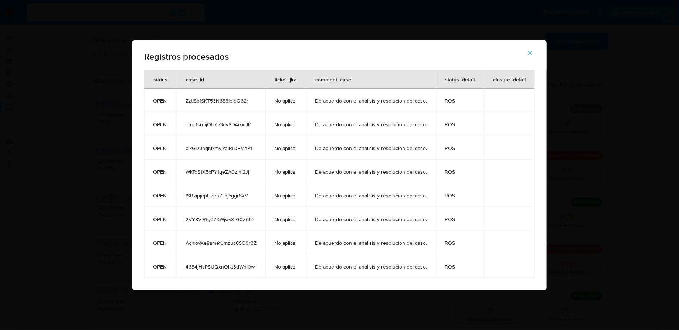
click at [524, 57] on button "button" at bounding box center [530, 53] width 26 height 18
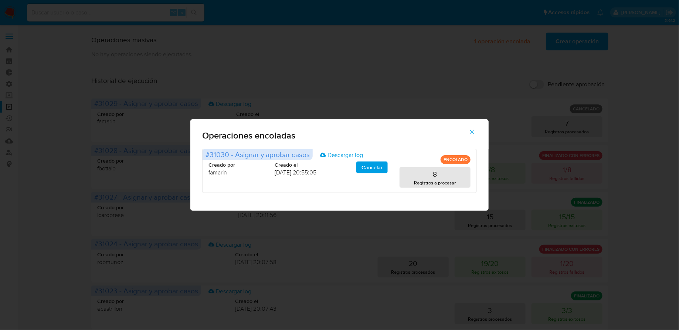
click at [380, 45] on div "Operaciones encoladas #31030 - Asignar y aprobar casos Descargar log ENCOLADO C…" at bounding box center [339, 165] width 679 height 330
click at [479, 128] on button "button" at bounding box center [472, 132] width 26 height 18
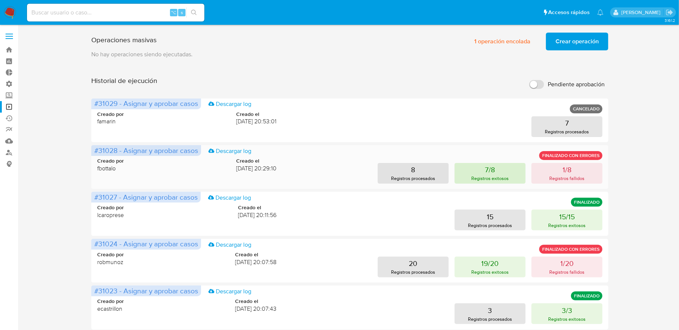
click at [481, 166] on button "7/8 Registros exitosos" at bounding box center [490, 173] width 71 height 21
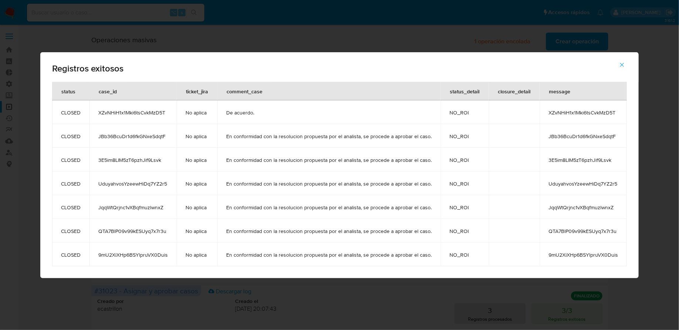
click at [142, 108] on td "XZvNHiH1x1Mki6tsCvkMzD5T" at bounding box center [132, 112] width 87 height 24
click at [627, 68] on button "button" at bounding box center [622, 65] width 26 height 18
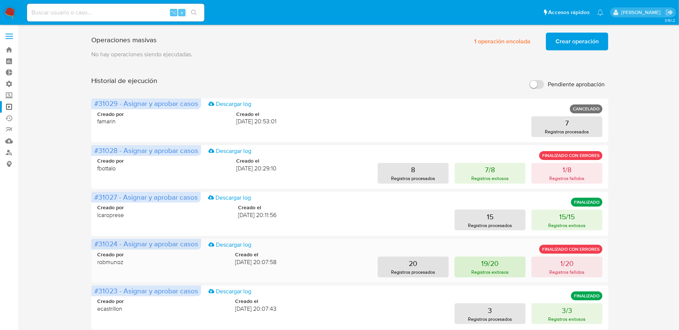
click at [484, 264] on p "19/20" at bounding box center [490, 263] width 17 height 10
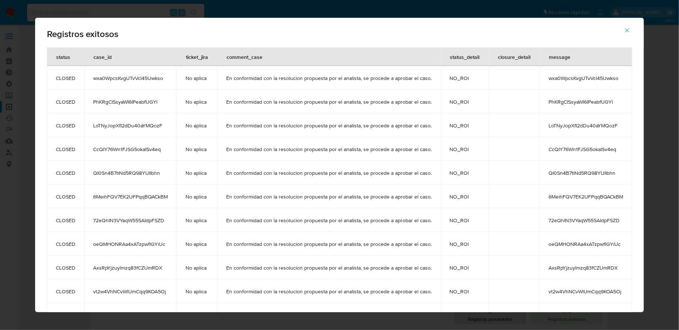
click at [148, 76] on span "wxa0WpcsKvgUTvVcl45Uwkso" at bounding box center [130, 78] width 75 height 7
click at [630, 29] on button "button" at bounding box center [628, 30] width 26 height 18
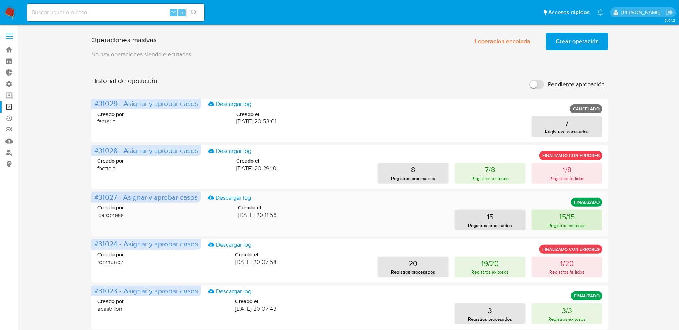
click at [574, 223] on p "Registros exitosos" at bounding box center [567, 225] width 37 height 7
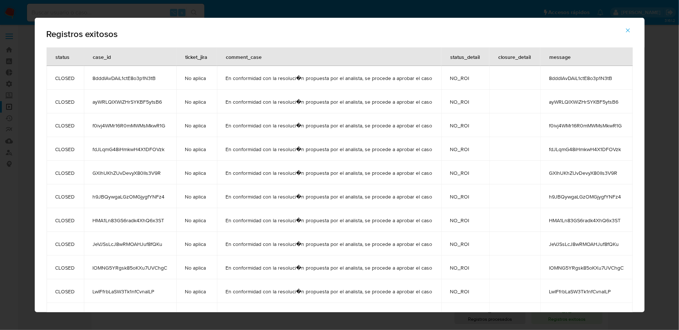
click at [145, 75] on span "8dddIAvDAiL1ctE8o3p1N3tB" at bounding box center [130, 78] width 75 height 7
click at [622, 27] on button "button" at bounding box center [628, 30] width 26 height 18
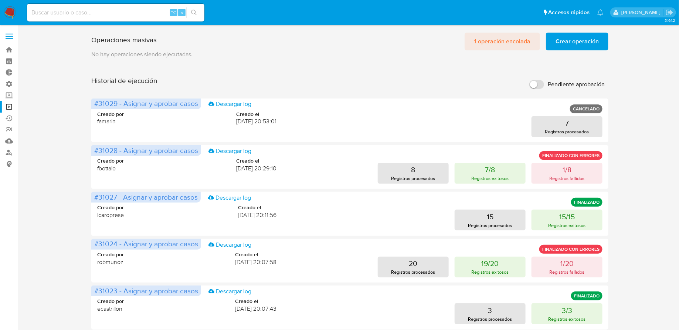
click at [514, 40] on span "1 operación encolada" at bounding box center [502, 41] width 56 height 16
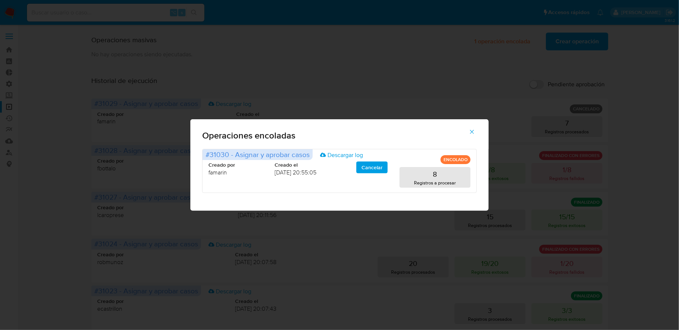
click at [471, 129] on icon "button" at bounding box center [472, 131] width 7 height 7
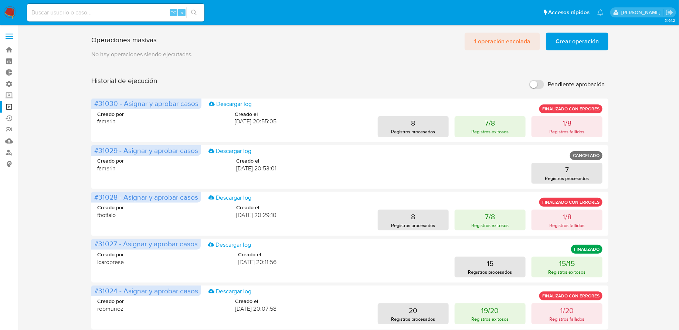
click at [496, 42] on span "1 operación encolada" at bounding box center [502, 41] width 56 height 16
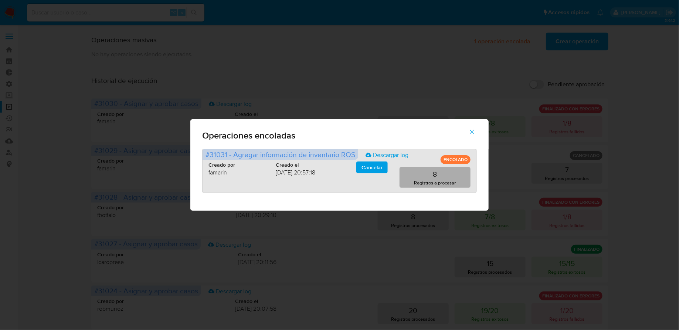
click at [439, 173] on button "8 Registros a procesar" at bounding box center [435, 177] width 71 height 21
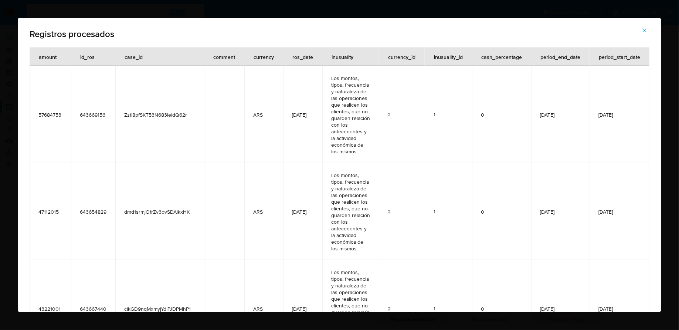
click at [647, 31] on icon "button" at bounding box center [645, 30] width 7 height 7
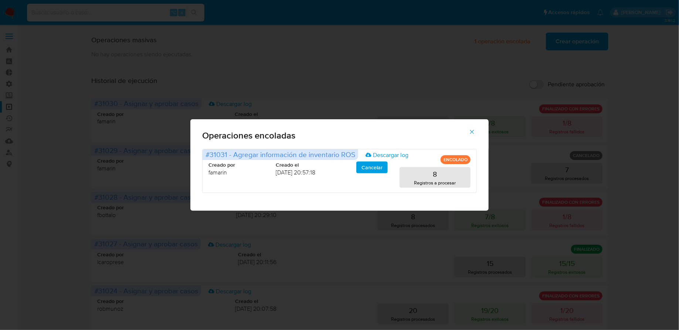
click at [471, 133] on icon "button" at bounding box center [472, 131] width 7 height 7
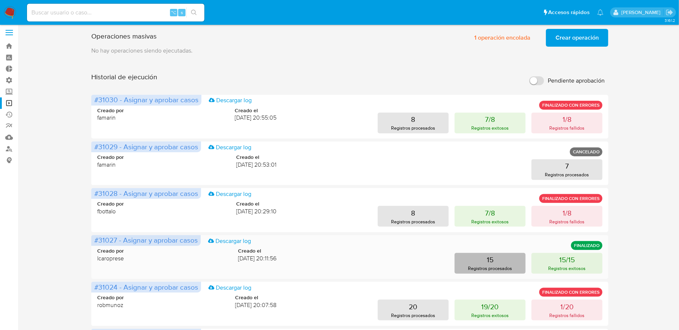
scroll to position [4, 0]
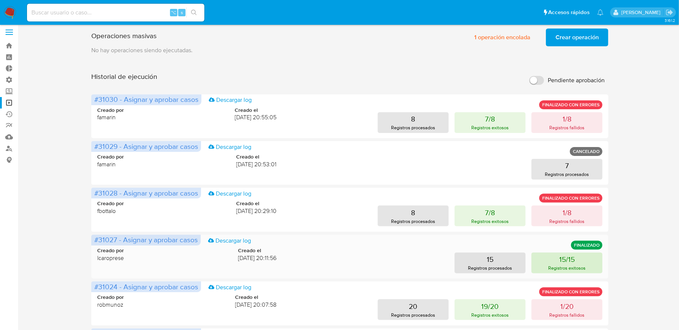
click at [585, 268] on p "Registros exitosos" at bounding box center [567, 267] width 37 height 7
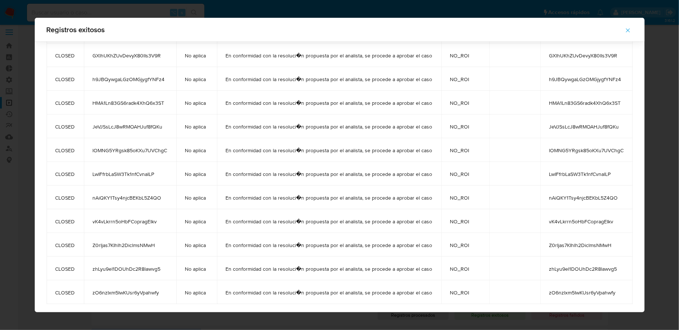
scroll to position [115, 0]
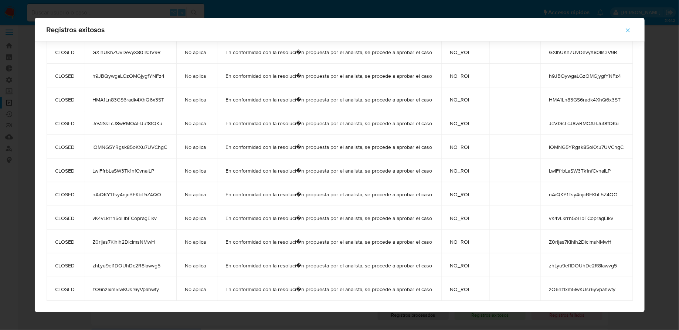
drag, startPoint x: 56, startPoint y: 57, endPoint x: 168, endPoint y: 291, distance: 260.2
click at [168, 291] on table "status case_id ticket_jira comment_case status_detail closure_detail message CL…" at bounding box center [340, 114] width 587 height 374
click at [625, 36] on span "button" at bounding box center [628, 30] width 7 height 16
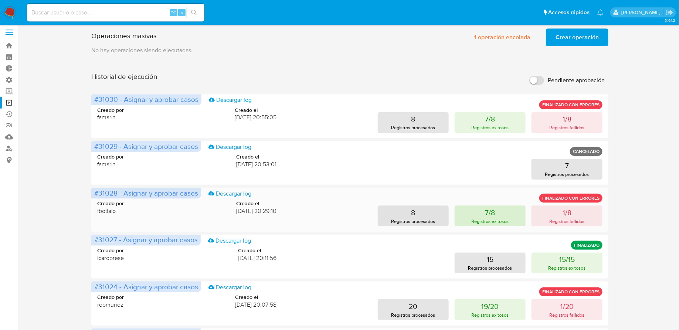
click at [500, 212] on button "7/8 Registros exitosos" at bounding box center [490, 215] width 71 height 21
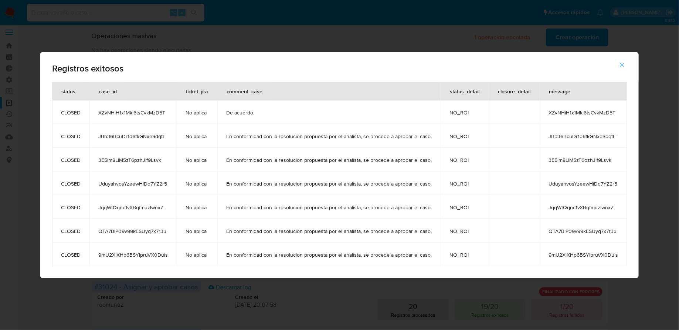
drag, startPoint x: 95, startPoint y: 112, endPoint x: 171, endPoint y: 254, distance: 161.0
click at [171, 254] on tbody "CLOSED XZvNHiH1x1Mki6tsCvkMzD5T No aplica De acuerdo. NO_ROI XZvNHiH1x1Mki6tsCv…" at bounding box center [339, 183] width 575 height 166
click at [619, 64] on icon "button" at bounding box center [622, 64] width 7 height 7
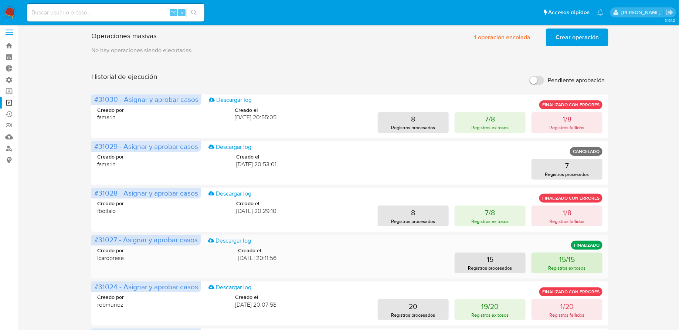
click at [549, 267] on p "Registros exitosos" at bounding box center [567, 267] width 37 height 7
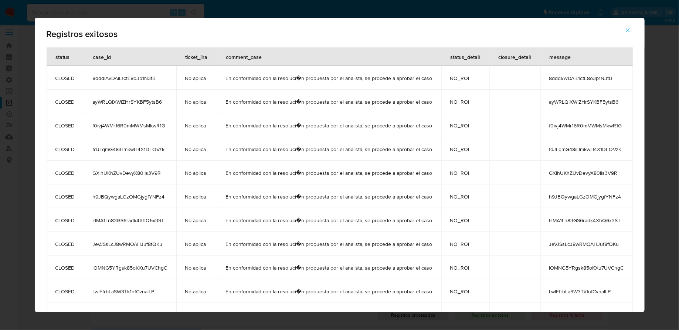
click at [139, 75] on span "8dddIAvDAiL1ctE8o3p1N3tB" at bounding box center [130, 78] width 75 height 7
click at [625, 33] on icon "button" at bounding box center [628, 30] width 7 height 7
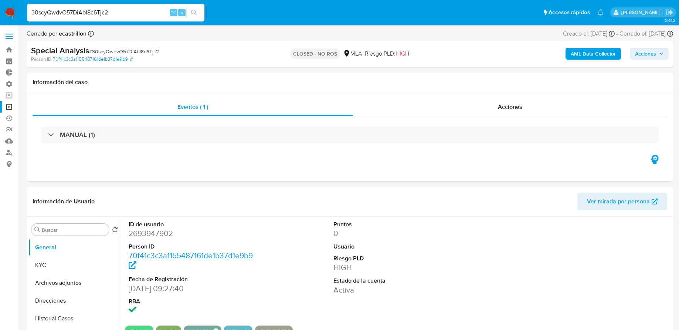
select select "10"
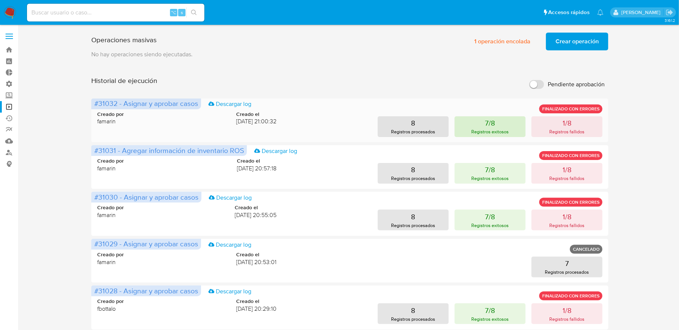
click at [482, 120] on button "7/8 Registros exitosos" at bounding box center [490, 126] width 71 height 21
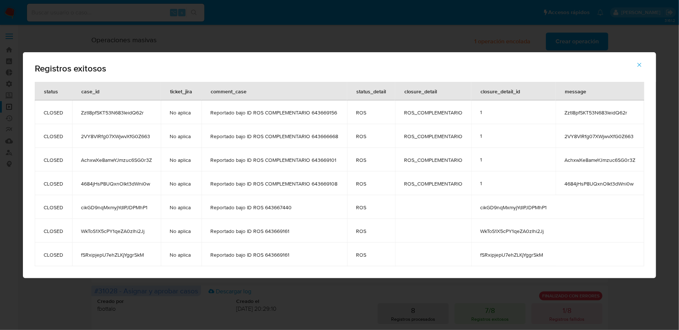
drag, startPoint x: 42, startPoint y: 113, endPoint x: 153, endPoint y: 259, distance: 183.9
click at [153, 259] on tbody "CLOSED ZztI8pfSKT53N683IeidQ62r No aplica Reportado bajo ID ROS COMPLEMENTARIO …" at bounding box center [340, 183] width 610 height 166
click at [632, 67] on button "button" at bounding box center [640, 65] width 26 height 18
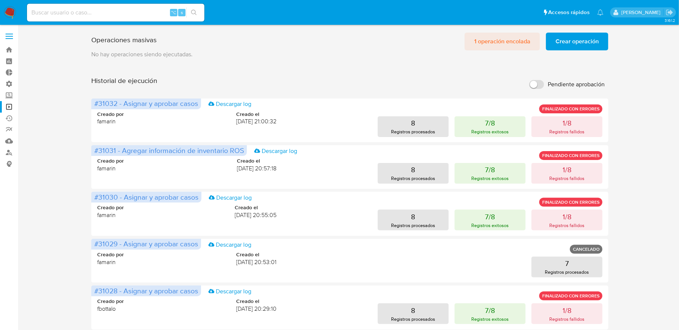
click at [510, 43] on span "1 operación encolada" at bounding box center [502, 41] width 56 height 16
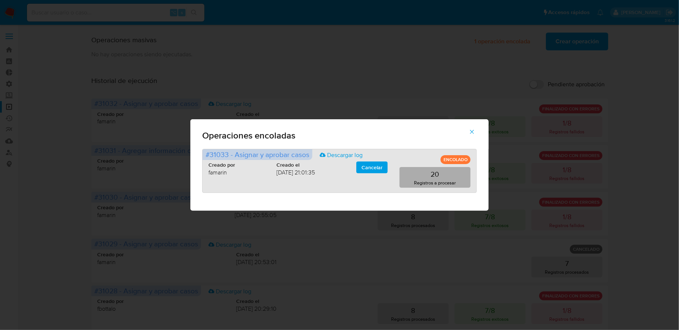
click at [440, 171] on button "20 Registros a procesar" at bounding box center [435, 177] width 71 height 21
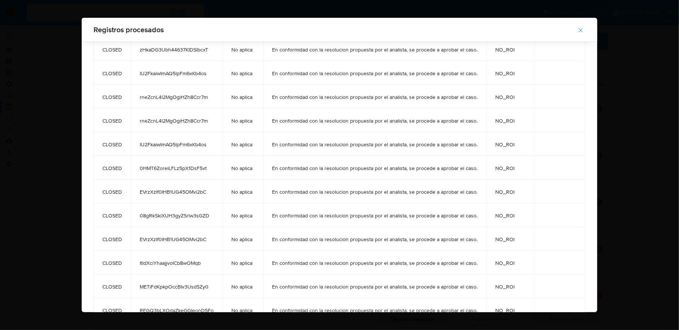
scroll to position [233, 0]
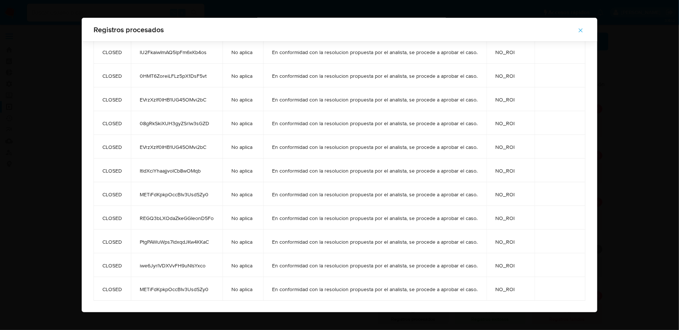
drag, startPoint x: 102, startPoint y: 76, endPoint x: 216, endPoint y: 289, distance: 241.2
click at [216, 289] on tbody "CLOSED LyGWCOY6SKf2p3Xv5b9oEXa5 No aplica En conformidad con la resolucion prop…" at bounding box center [340, 63] width 492 height 473
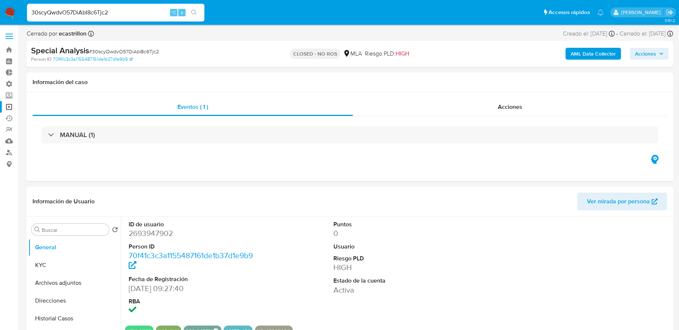
select select "10"
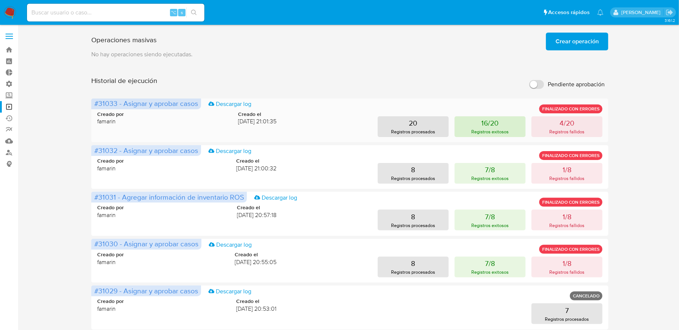
click at [488, 130] on p "Registros exitosos" at bounding box center [490, 131] width 37 height 7
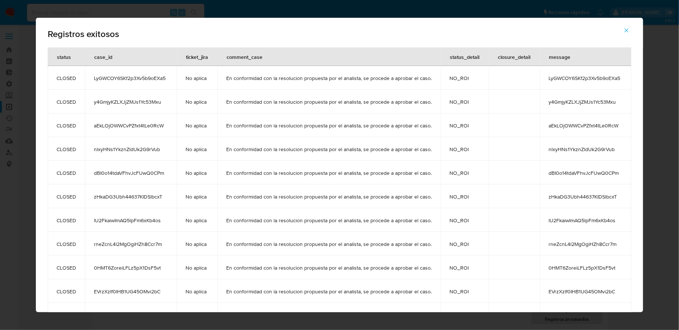
click at [624, 34] on span "button" at bounding box center [627, 30] width 7 height 16
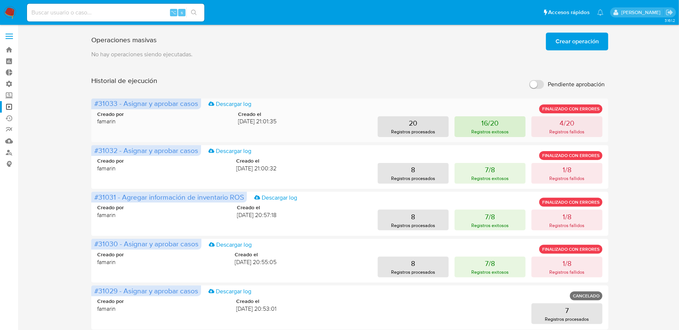
click at [480, 122] on button "16/20 Registros exitosos" at bounding box center [490, 126] width 71 height 21
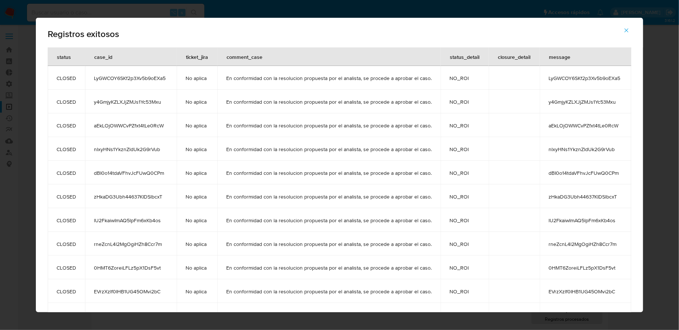
click at [145, 78] on span "LyGWCOY6SKf2p3Xv5b9oEXa5" at bounding box center [131, 78] width 74 height 7
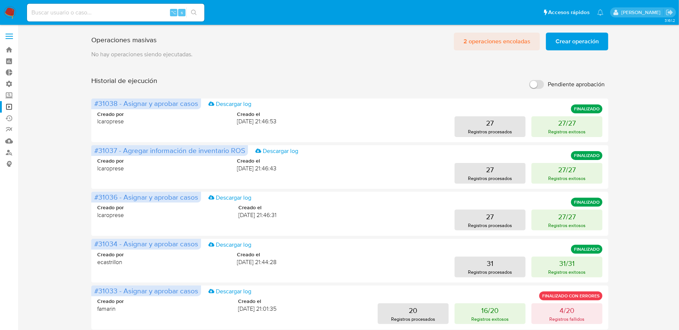
click at [479, 44] on span "2 operaciones encoladas" at bounding box center [497, 41] width 67 height 16
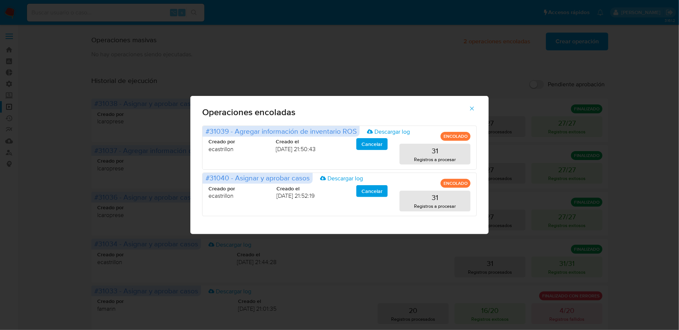
click at [469, 112] on span "button" at bounding box center [472, 108] width 7 height 16
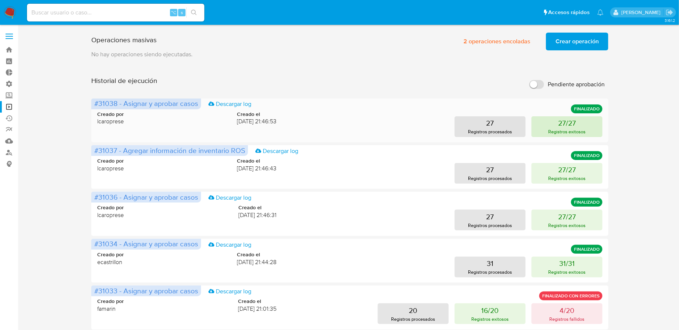
click at [543, 125] on button "27/27 Registros exitosos" at bounding box center [567, 126] width 71 height 21
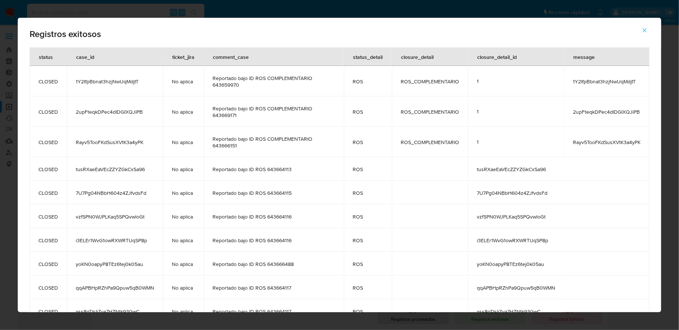
click at [124, 81] on span "1Y2IfpBbnat3hzjNwUqMdjtT" at bounding box center [115, 81] width 78 height 7
click at [649, 34] on button "button" at bounding box center [645, 30] width 26 height 18
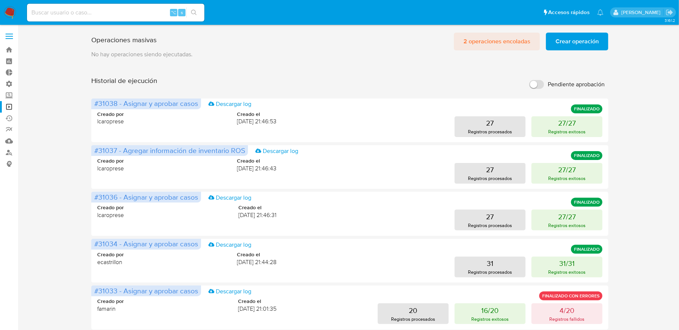
click at [484, 41] on span "2 operaciones encoladas" at bounding box center [497, 41] width 67 height 16
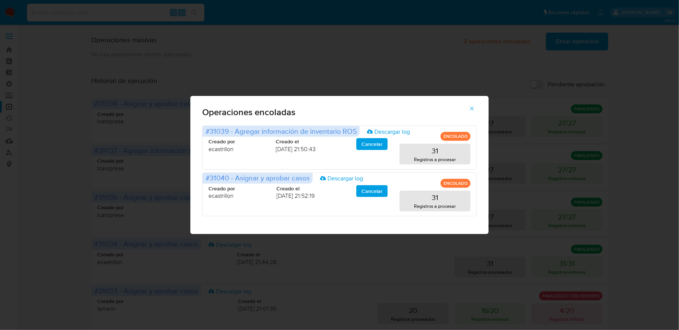
click at [468, 107] on button "button" at bounding box center [472, 108] width 26 height 18
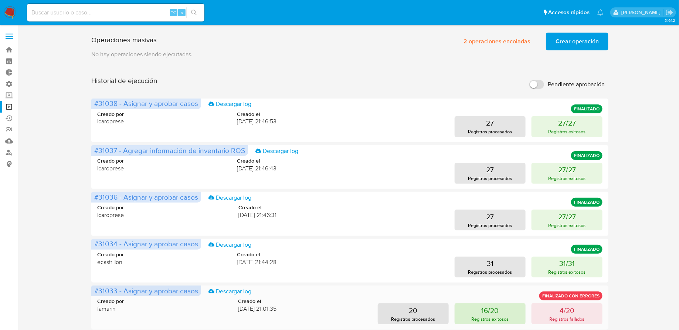
click at [504, 317] on p "Registros exitosos" at bounding box center [490, 318] width 37 height 7
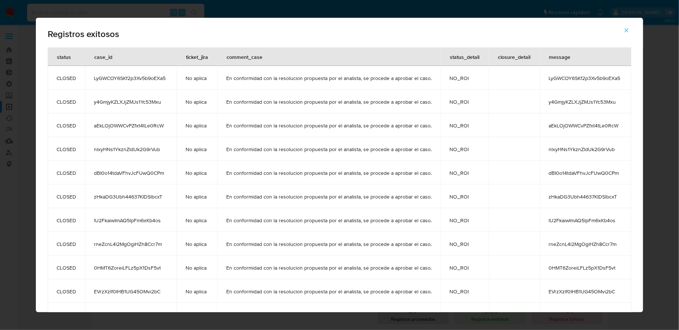
click at [141, 77] on span "LyGWCOY6SKf2p3Xv5b9oEXa5" at bounding box center [131, 78] width 74 height 7
click at [632, 26] on button "button" at bounding box center [627, 30] width 26 height 18
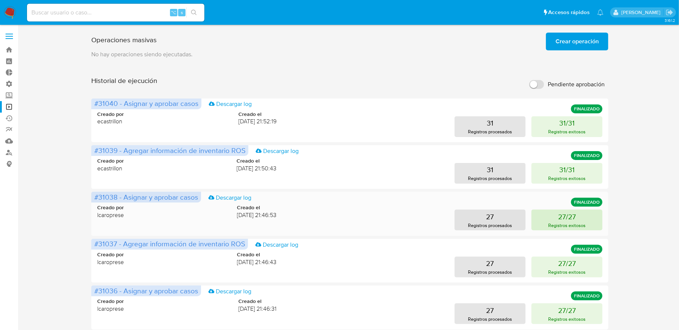
click at [548, 220] on button "27/27 Registros exitosos" at bounding box center [567, 219] width 71 height 21
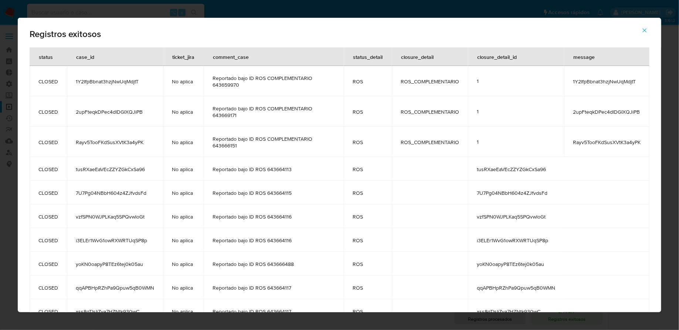
click at [94, 83] on span "1Y2IfpBbnat3hzjNwUqMdjtT" at bounding box center [115, 81] width 78 height 7
click at [645, 29] on icon "button" at bounding box center [645, 30] width 7 height 7
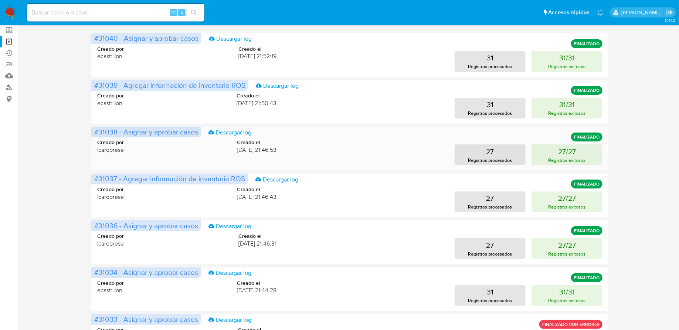
scroll to position [78, 0]
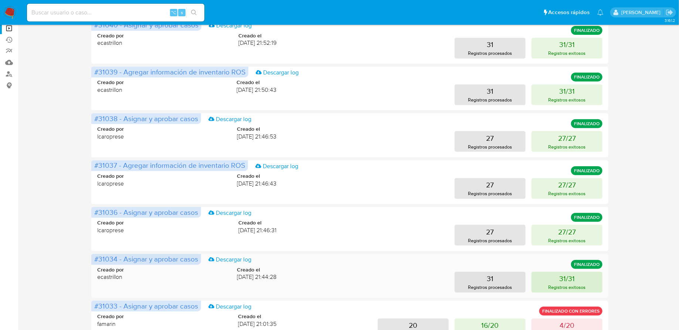
click at [549, 280] on button "31/31 Registros exitosos" at bounding box center [567, 281] width 71 height 21
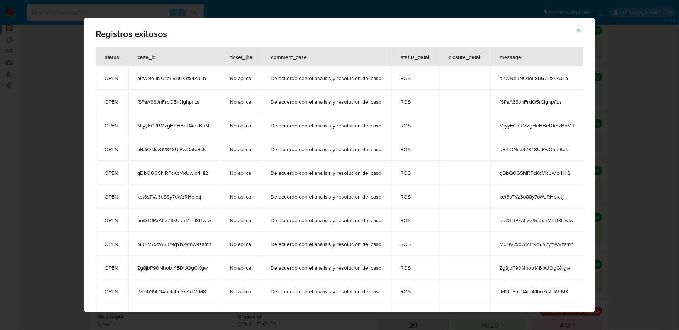
click at [190, 80] on span "pIrWNouNO1o58B673tx4AJLb" at bounding box center [174, 78] width 75 height 7
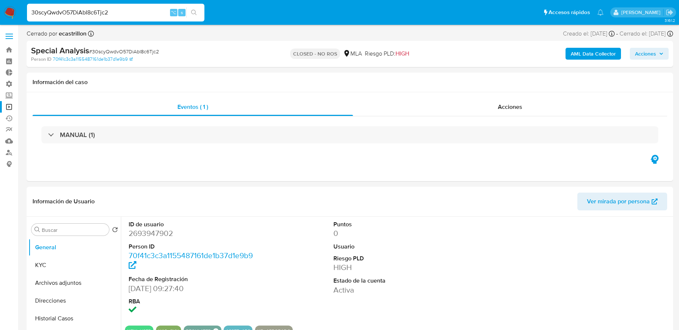
select select "10"
click at [116, 10] on input "30scyQwdvO57DiAbI8c6Tjc2" at bounding box center [116, 13] width 178 height 10
paste input "kHnTmicBfJNCSjjc65n2g1Cg"
type input "kHnTmicBfJNCSjjc65n2g1Cg"
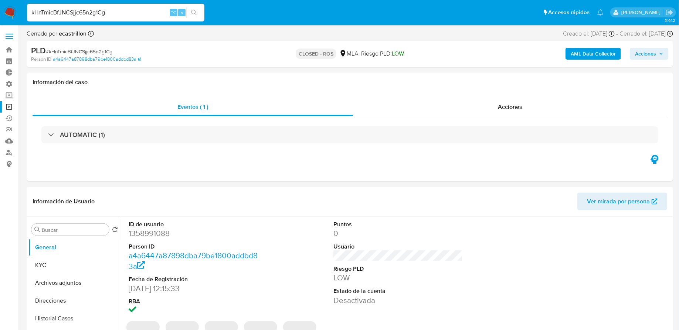
select select "10"
click at [88, 11] on input "kHnTmicBfJNCSjjc65n2g1Cg" at bounding box center [116, 13] width 178 height 10
paste input "bRJiQNsvS2848UjPwQatd8cN"
type input "bRJiQNsvS2848UjPwQatd8cN"
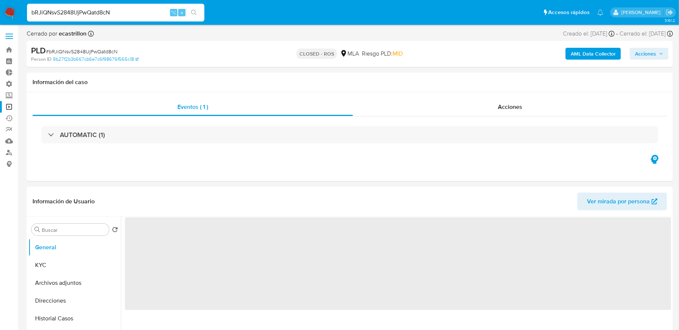
select select "10"
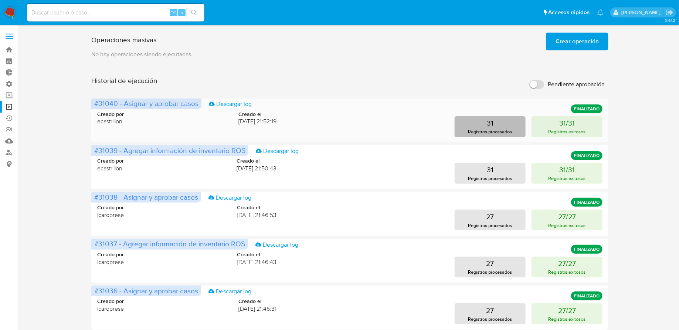
click at [466, 125] on button "31 Registros procesados" at bounding box center [490, 126] width 71 height 21
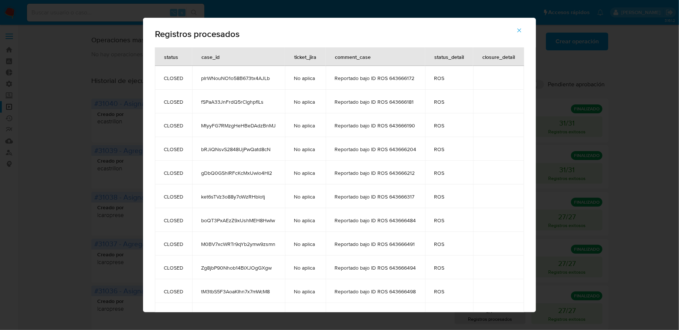
click at [234, 78] on span "pIrWNouNO1o58B673tx4AJLb" at bounding box center [238, 78] width 75 height 7
